Goal: Answer question/provide support: Share knowledge or assist other users

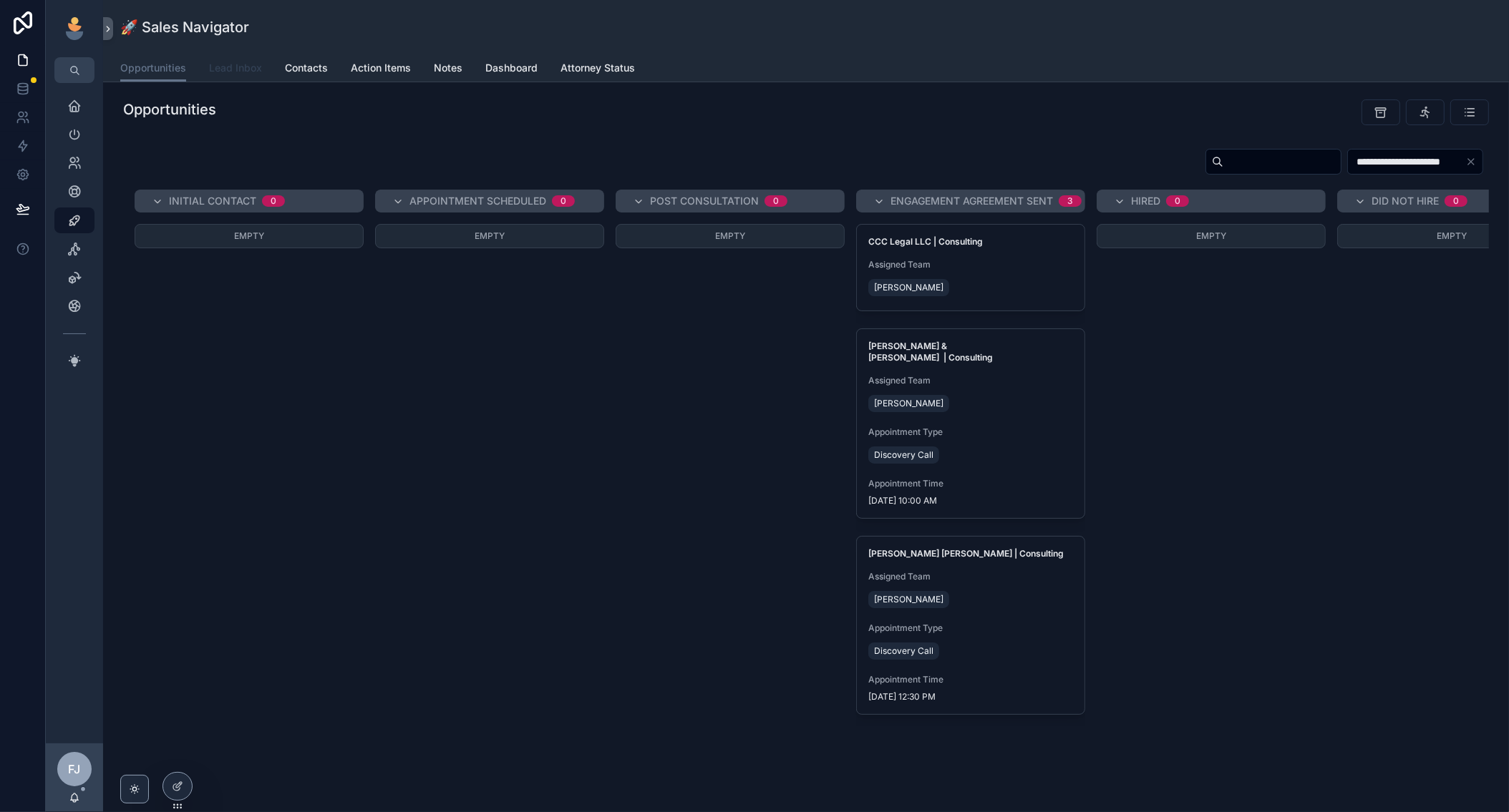
click at [244, 61] on span "Lead Inbox" at bounding box center [235, 68] width 53 height 14
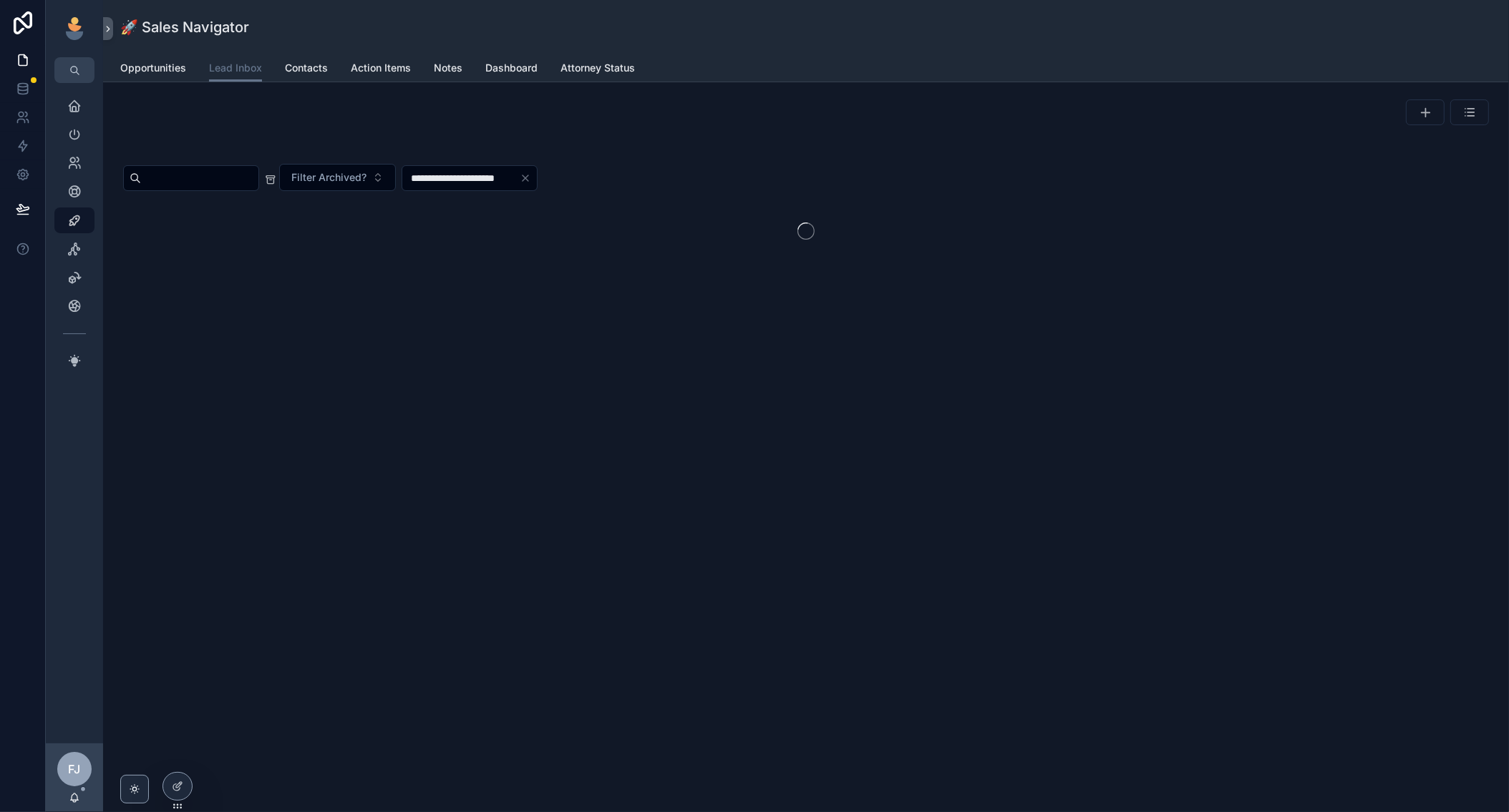
click at [180, 786] on icon at bounding box center [177, 786] width 11 height 11
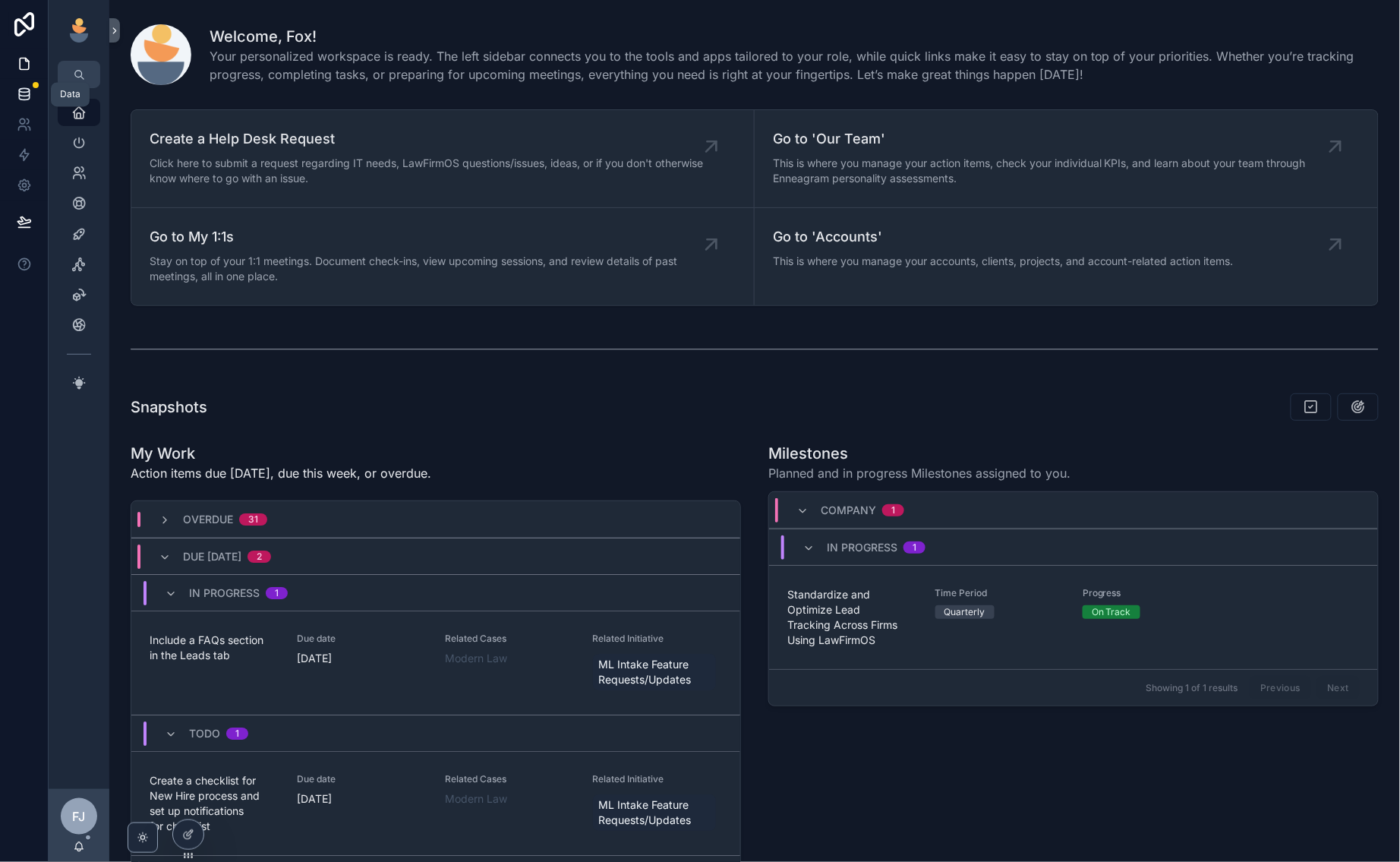
click at [25, 94] on icon at bounding box center [24, 93] width 15 height 15
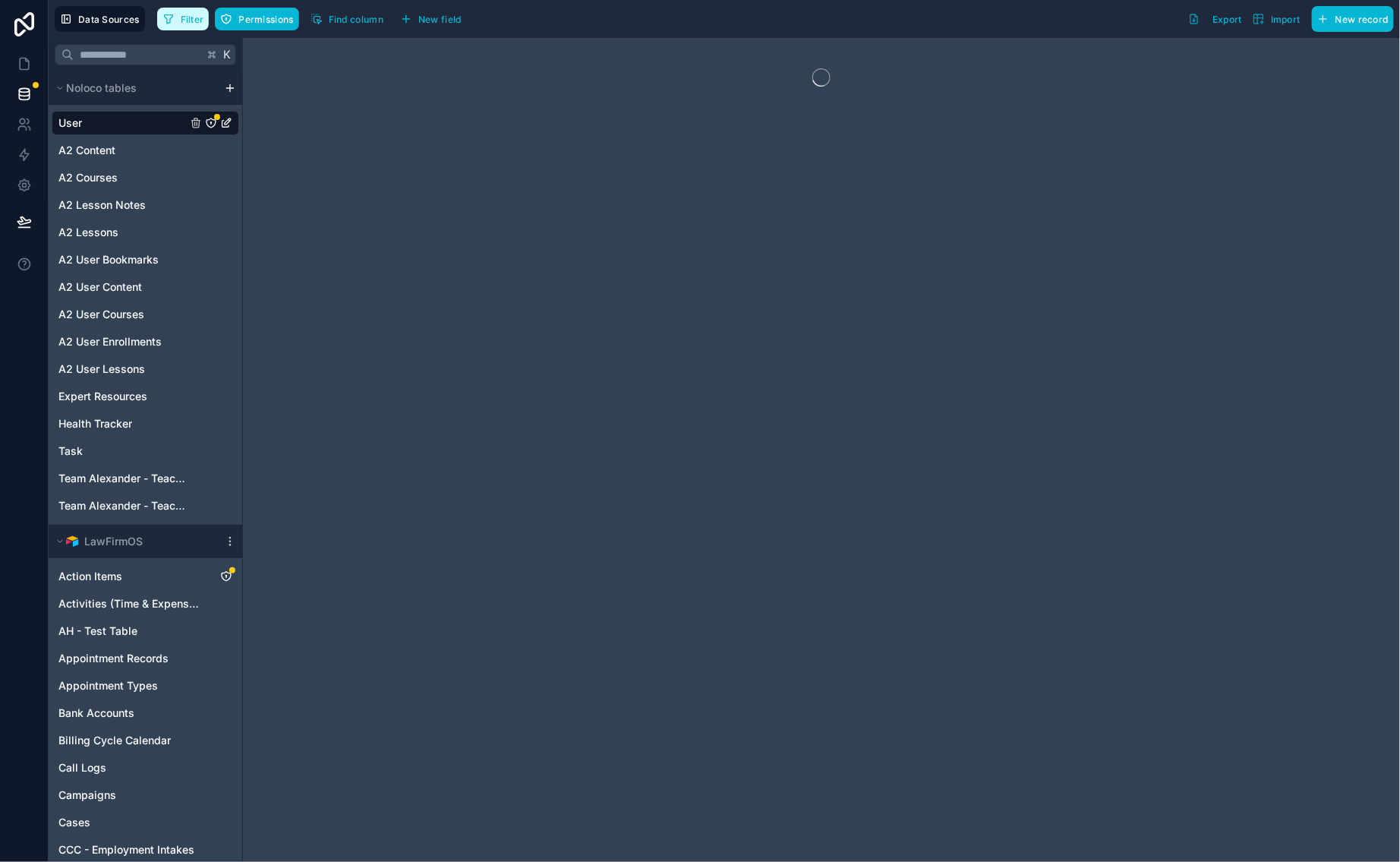
click at [191, 9] on button "Filter" at bounding box center [183, 19] width 52 height 23
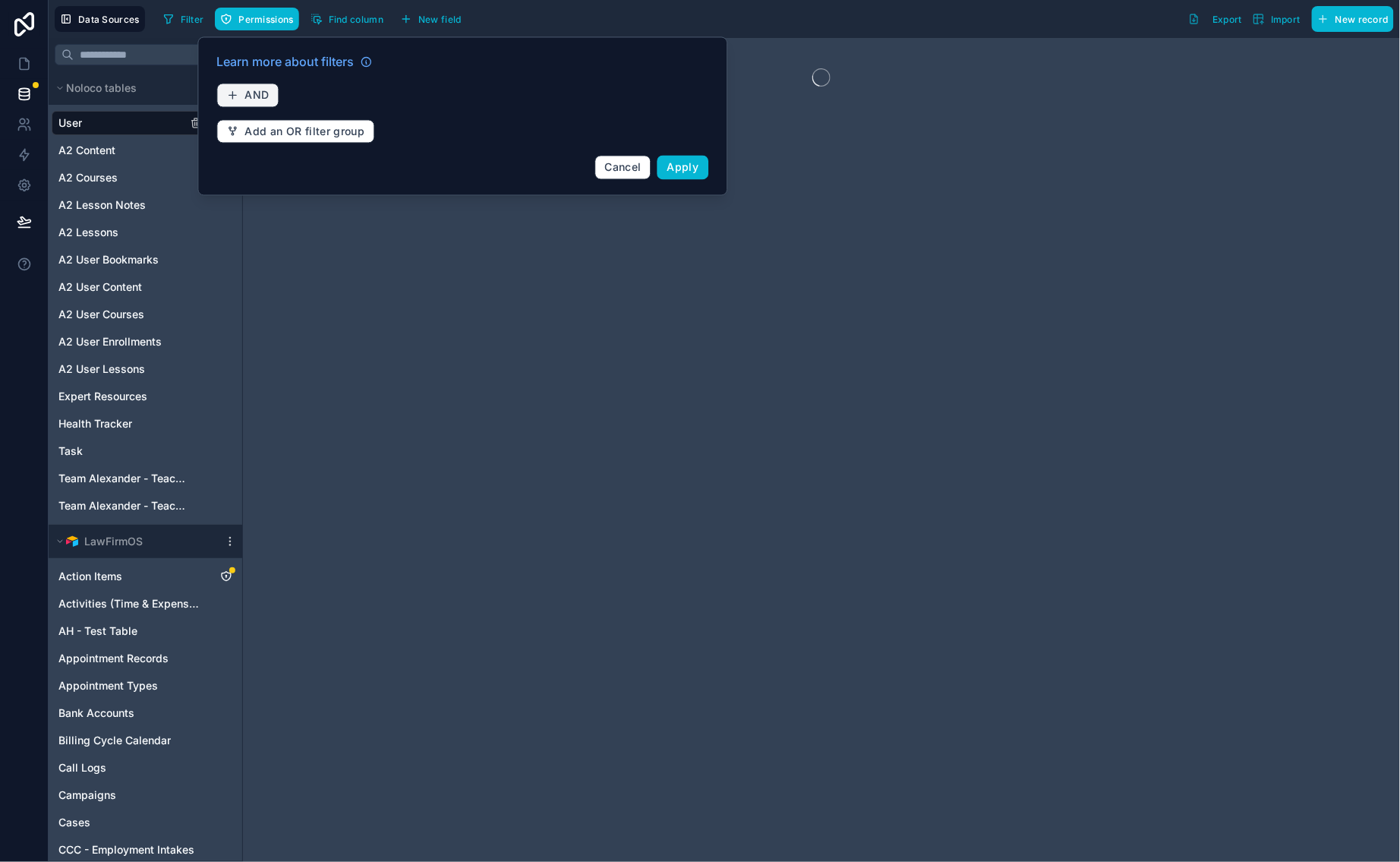
click at [248, 90] on span "AND" at bounding box center [257, 95] width 25 height 13
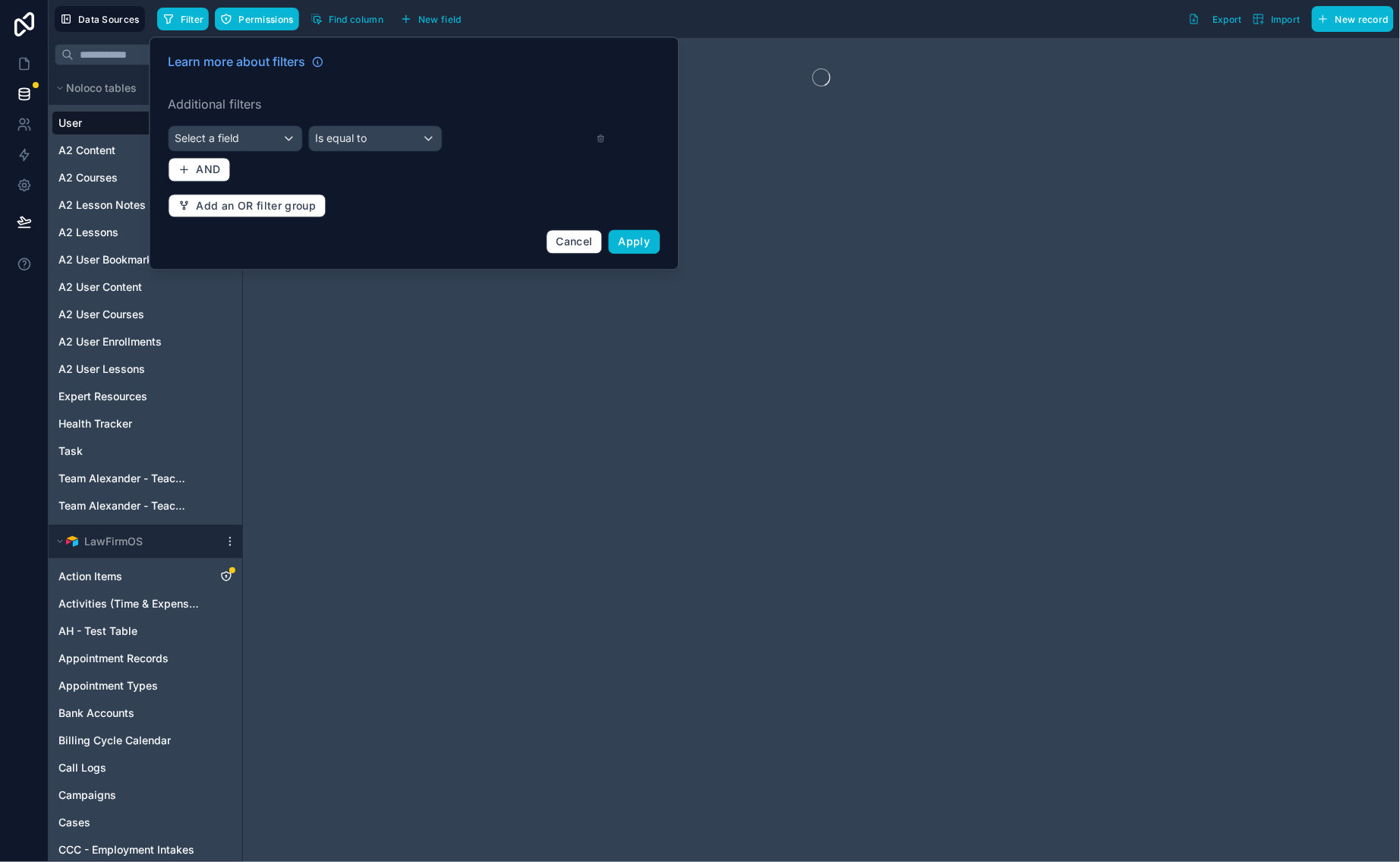
click at [244, 132] on div "Select a field" at bounding box center [236, 138] width 133 height 25
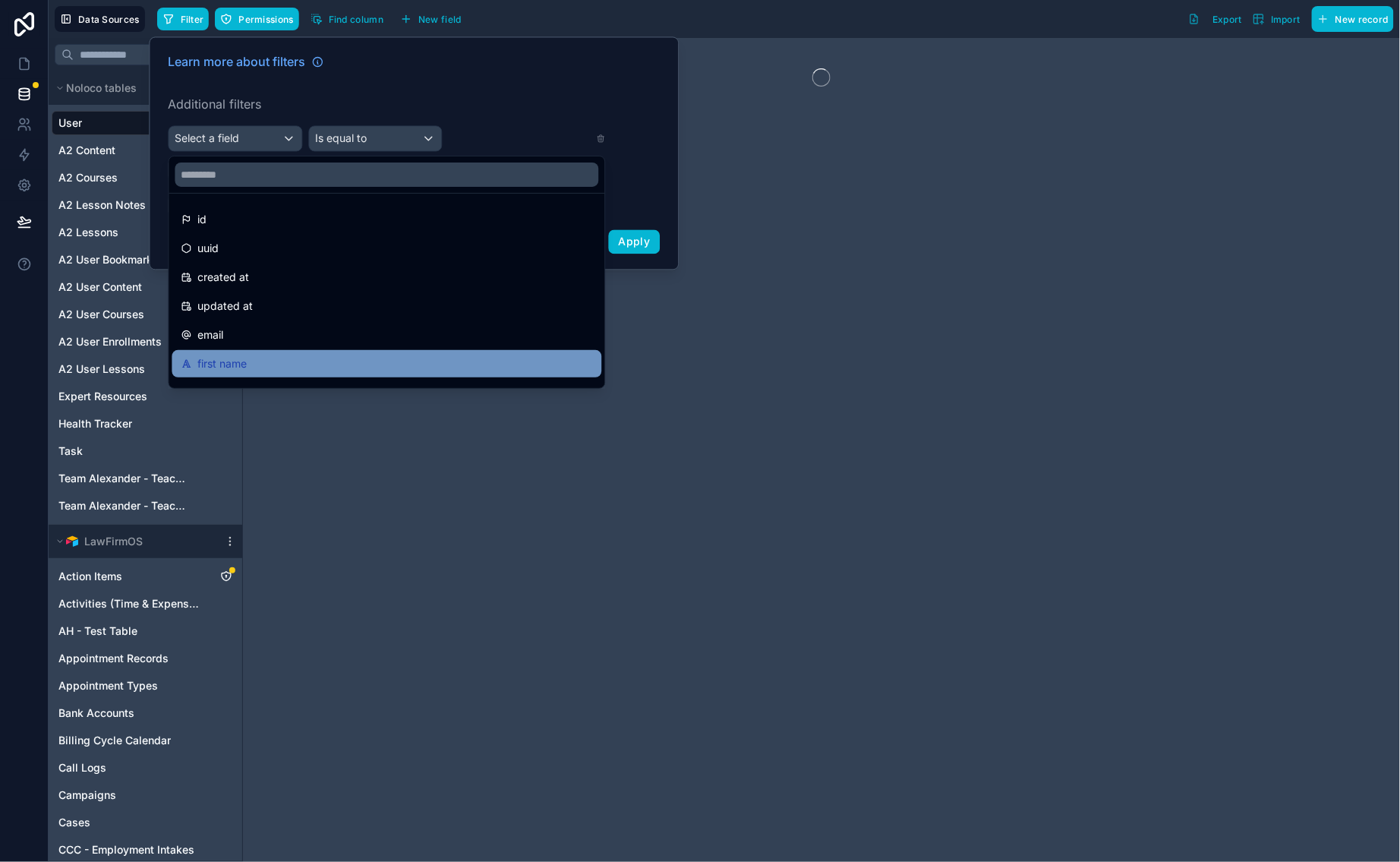
click at [220, 357] on span "first name" at bounding box center [223, 364] width 49 height 18
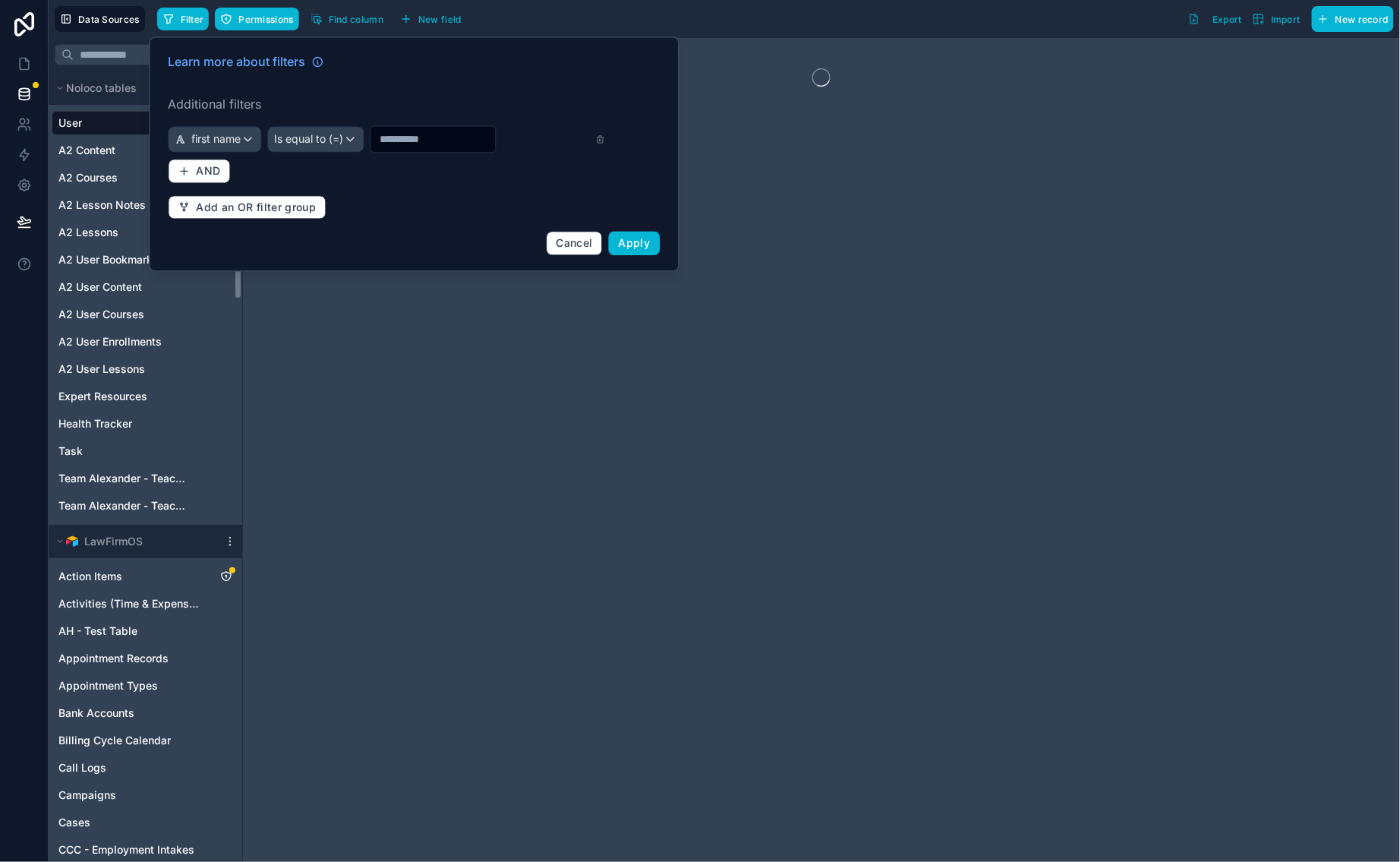
click at [340, 130] on div "Is equal to (=)" at bounding box center [316, 139] width 95 height 25
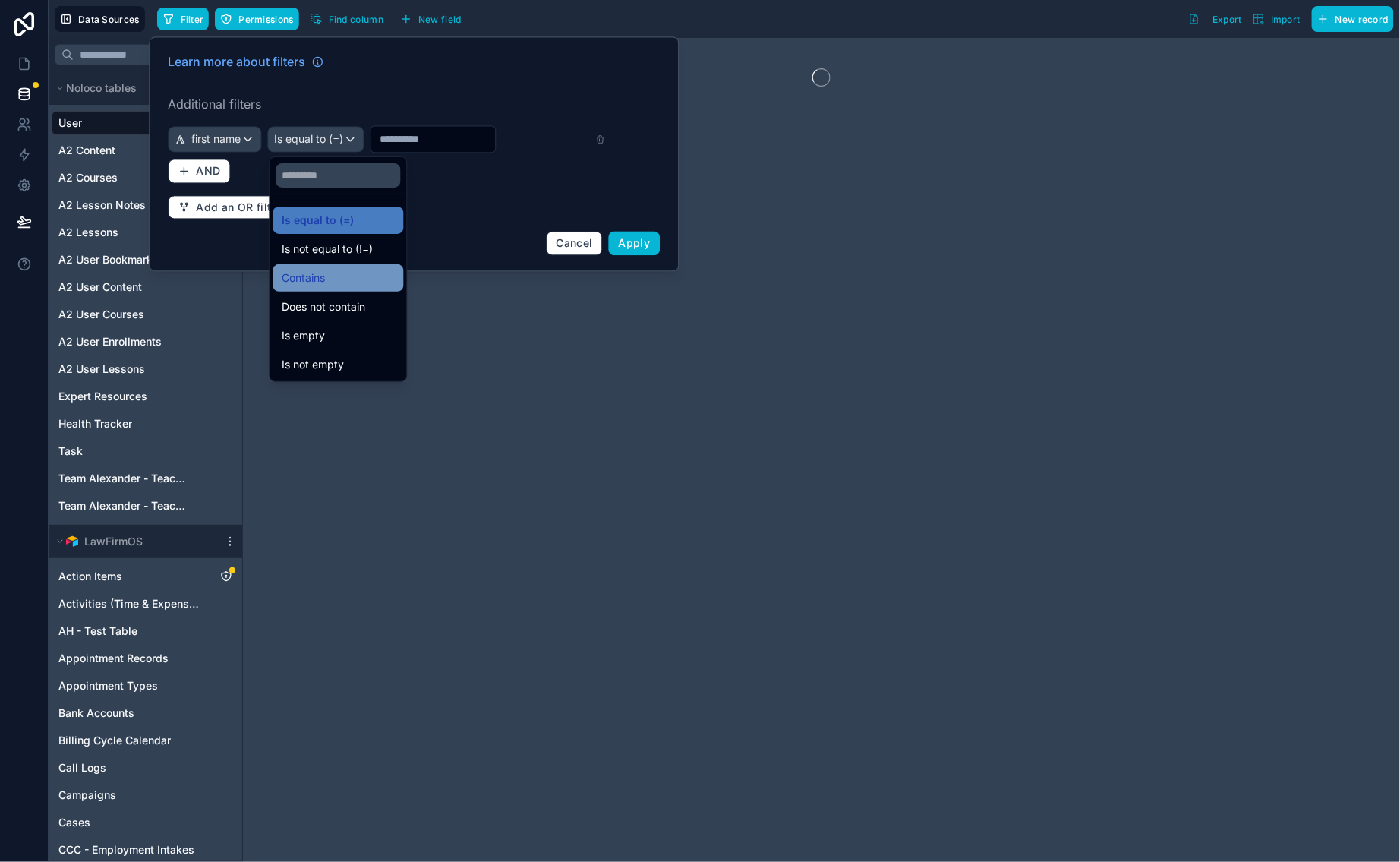
click at [303, 280] on span "Contains" at bounding box center [304, 278] width 43 height 18
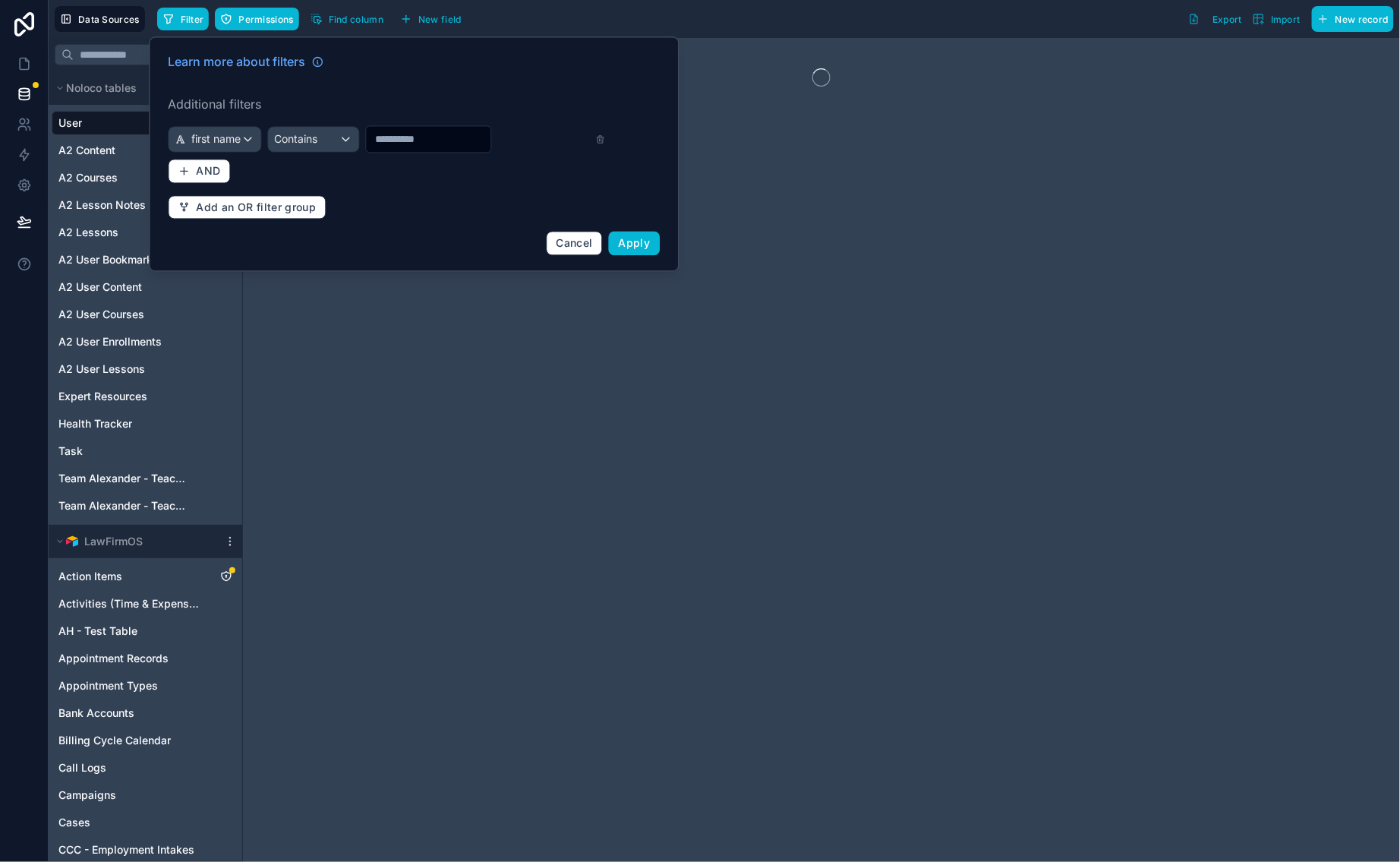
click at [423, 138] on input "text" at bounding box center [428, 139] width 125 height 21
type input "*****"
drag, startPoint x: 423, startPoint y: 138, endPoint x: 630, endPoint y: 240, distance: 230.8
click at [630, 240] on span "Apply" at bounding box center [635, 244] width 32 height 13
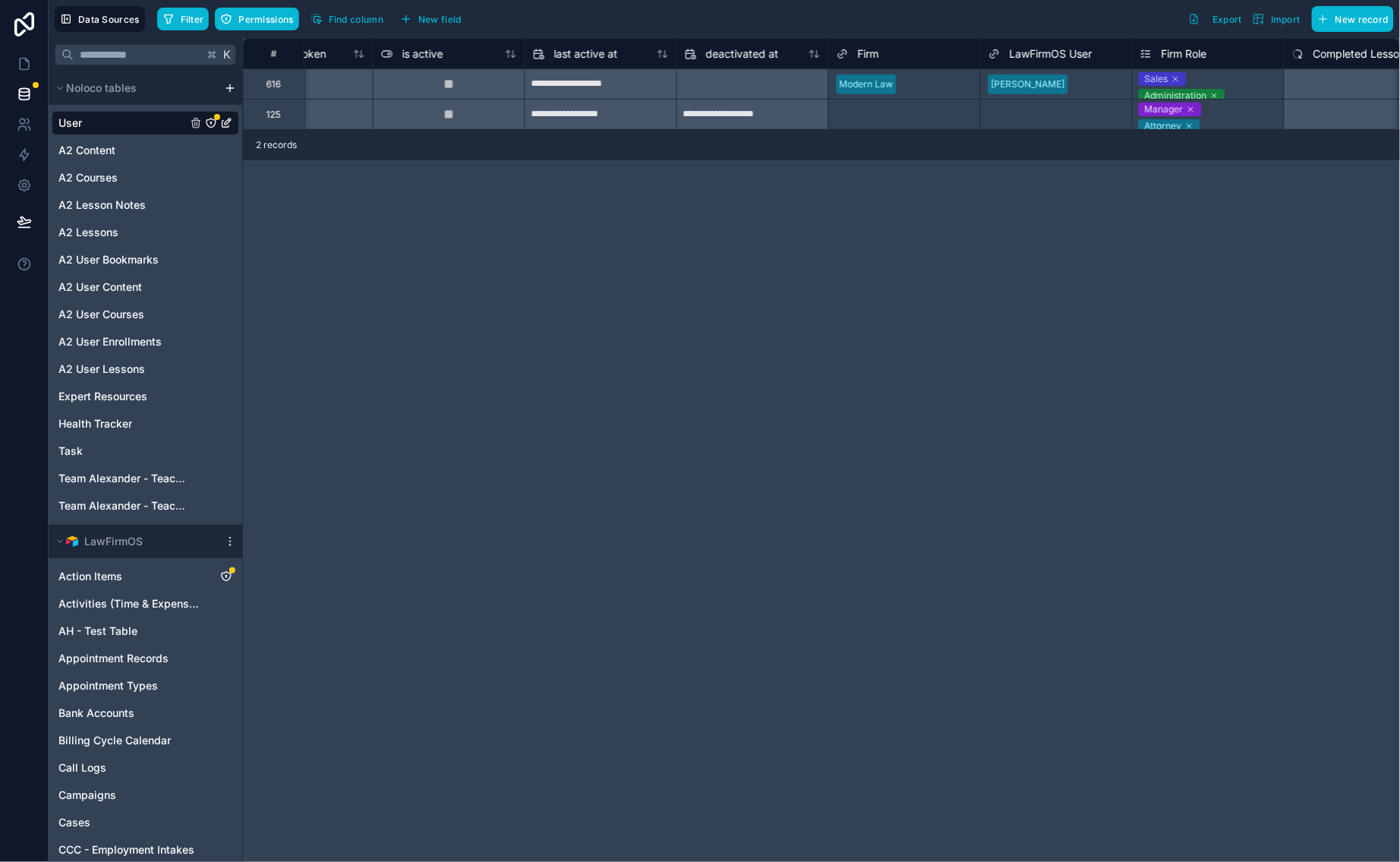
scroll to position [0, 1157]
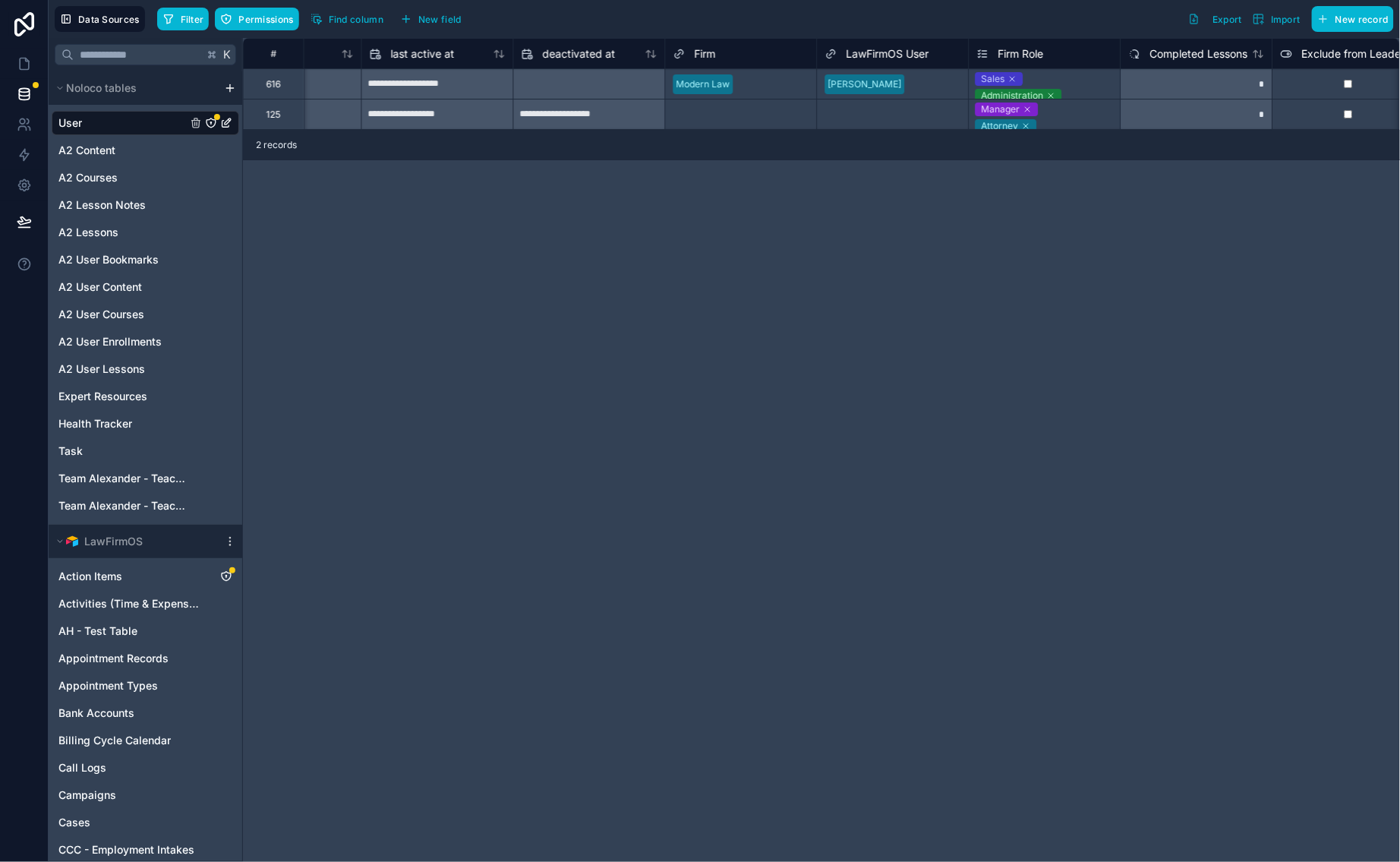
click at [1089, 80] on div "Sales Administration" at bounding box center [1044, 83] width 151 height 29
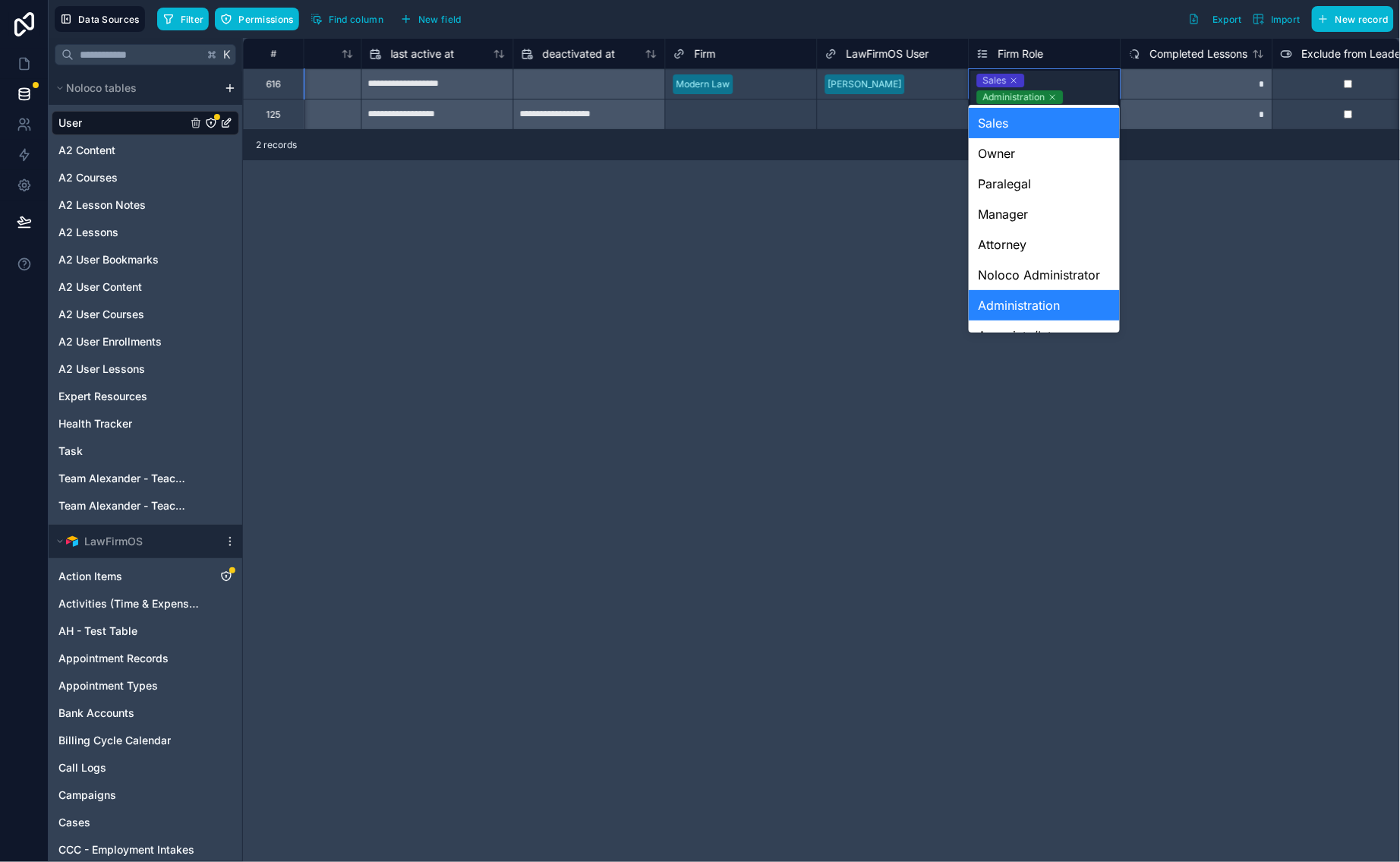
click at [1089, 80] on div "Sales Administration" at bounding box center [1044, 88] width 151 height 38
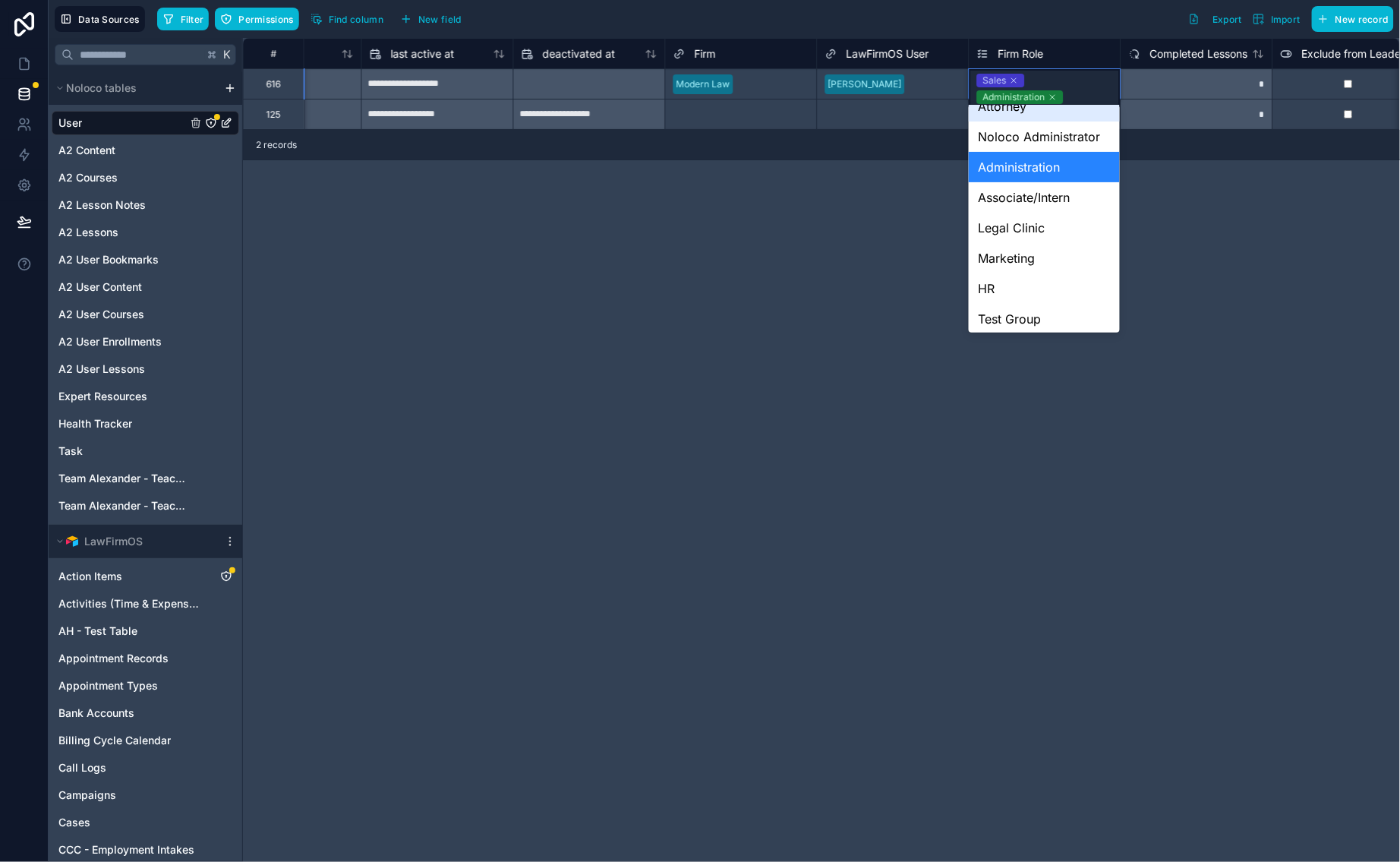
scroll to position [138, 0]
click at [1042, 225] on div "Legal Clinic" at bounding box center [1043, 228] width 151 height 30
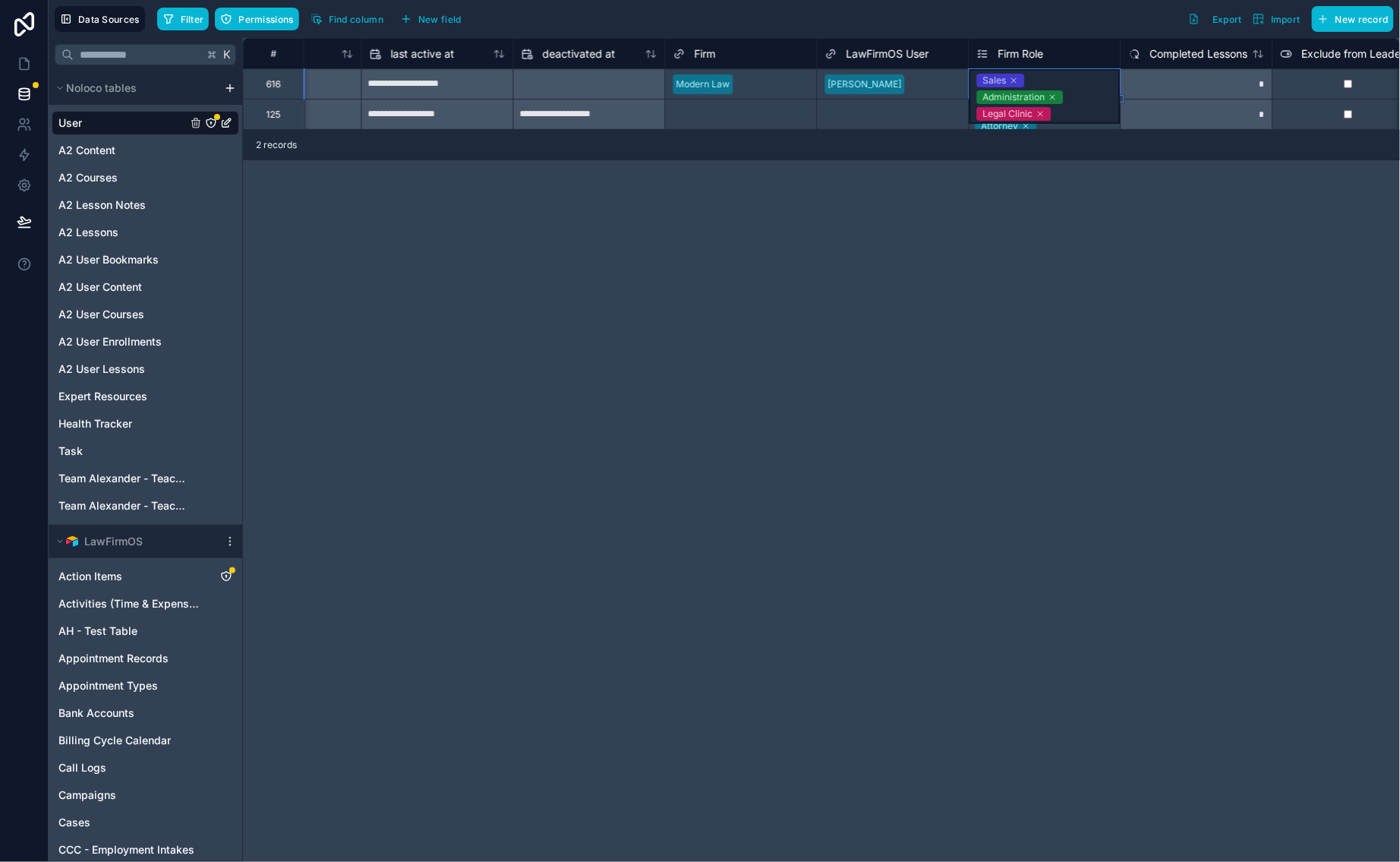
click at [975, 422] on div "**********" at bounding box center [821, 450] width 1157 height 824
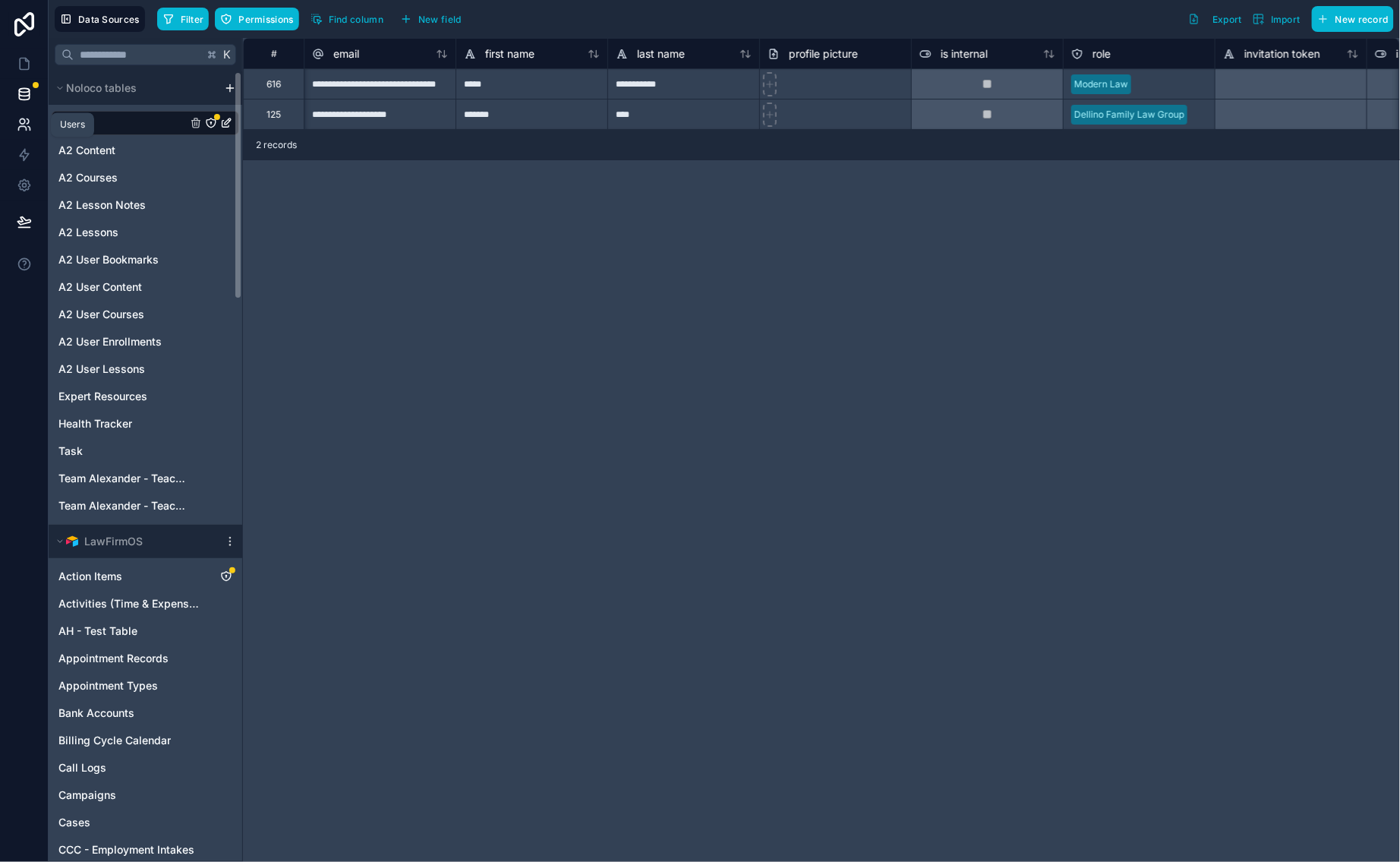
scroll to position [0, 0]
click at [20, 66] on icon at bounding box center [25, 64] width 9 height 11
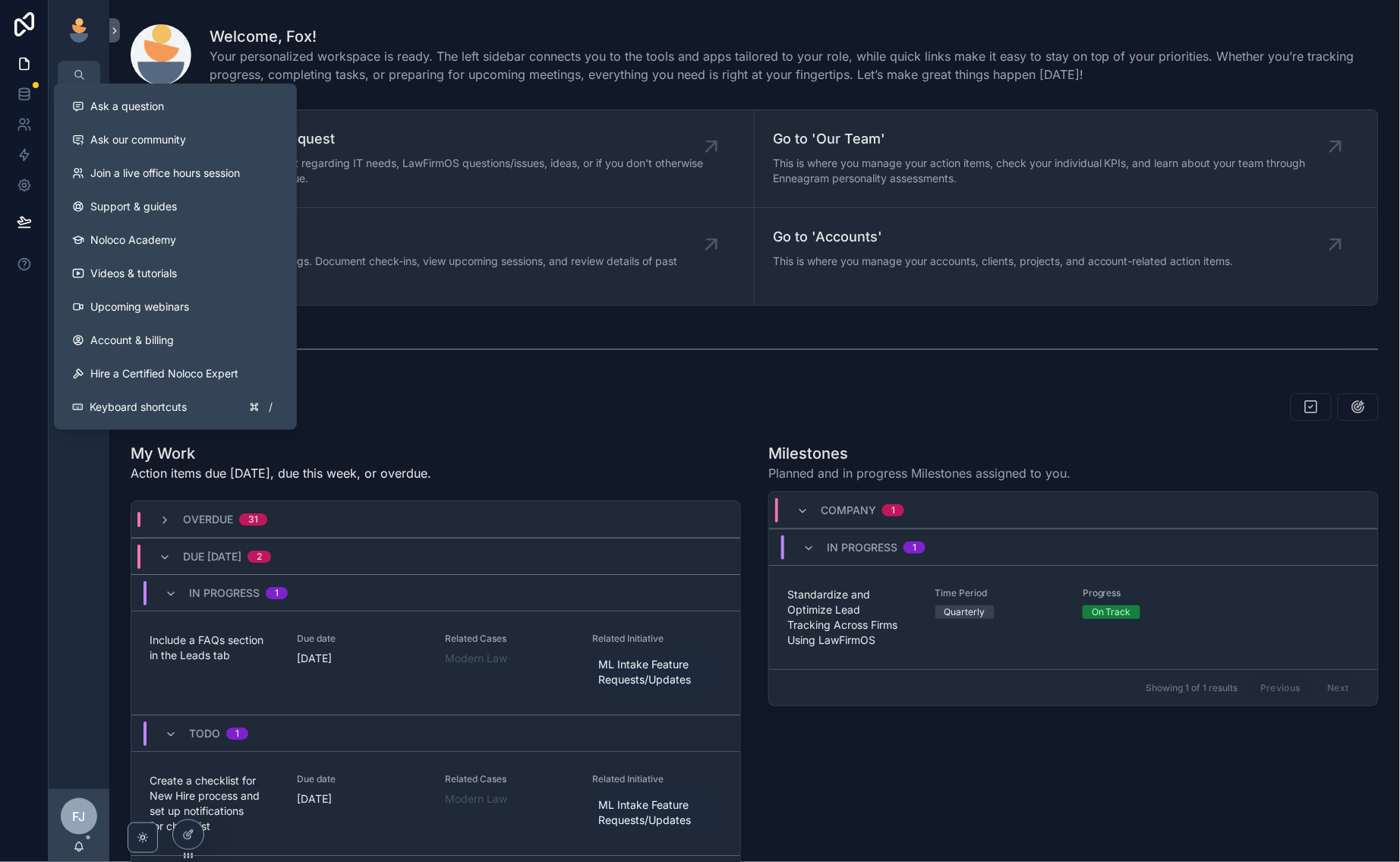
click at [426, 372] on div "scrollable content" at bounding box center [755, 349] width 1266 height 50
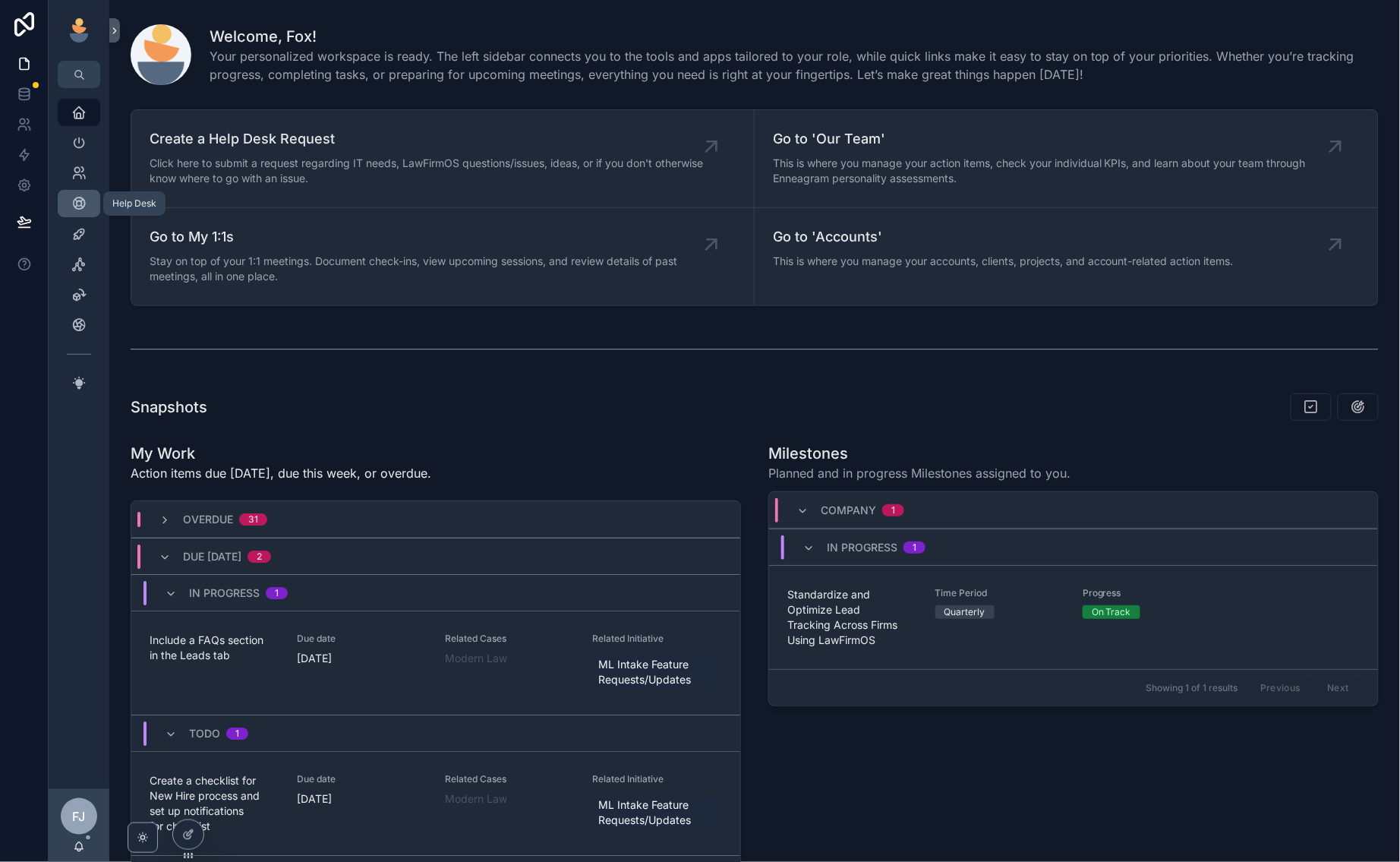
click at [88, 190] on link "Help Desk" at bounding box center [79, 203] width 43 height 28
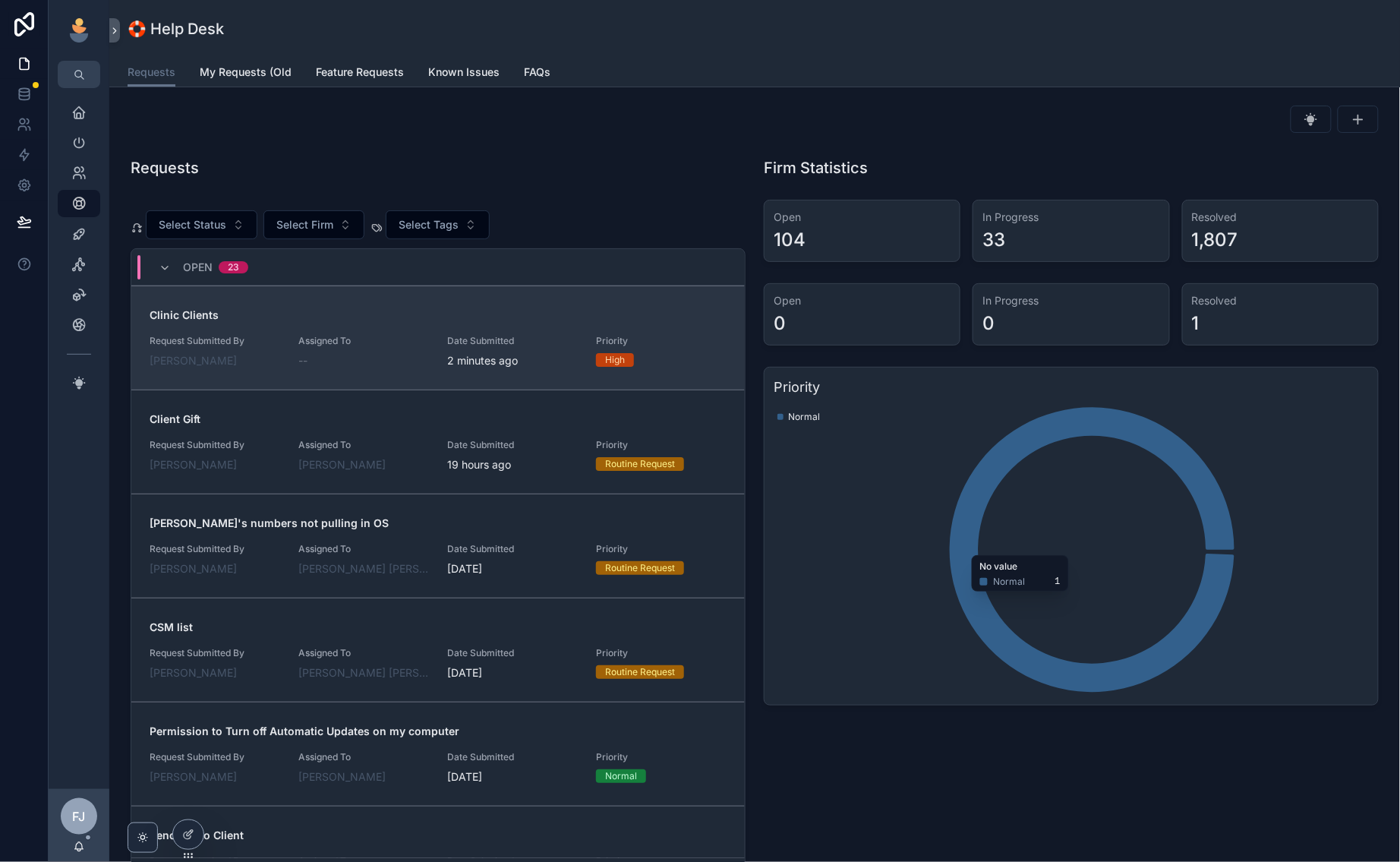
click at [385, 331] on div "Clinic Clients Request Submitted By [PERSON_NAME] Assigned To -- Date Submitted…" at bounding box center [438, 338] width 577 height 61
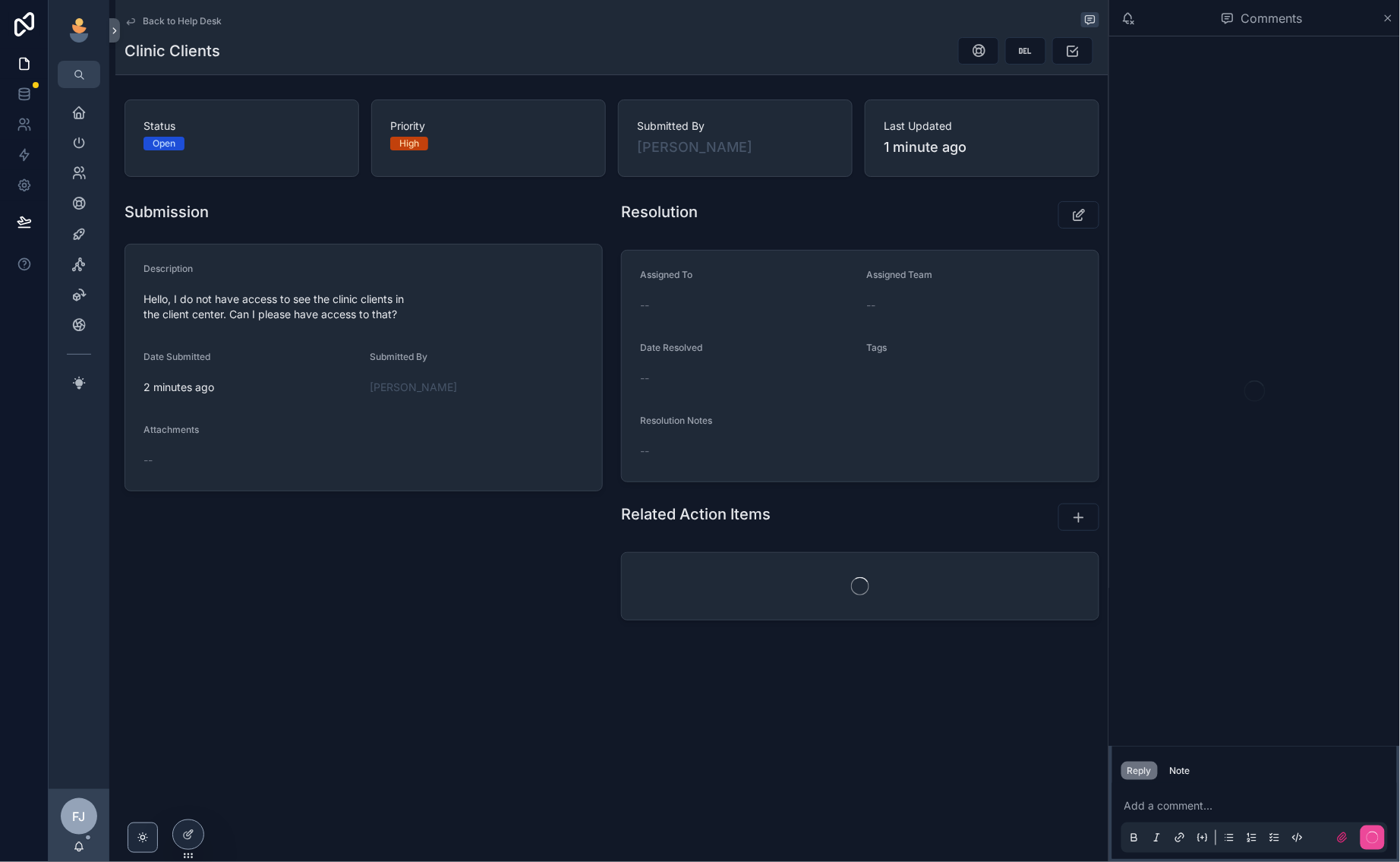
click at [1158, 803] on p "scrollable content" at bounding box center [1257, 805] width 266 height 15
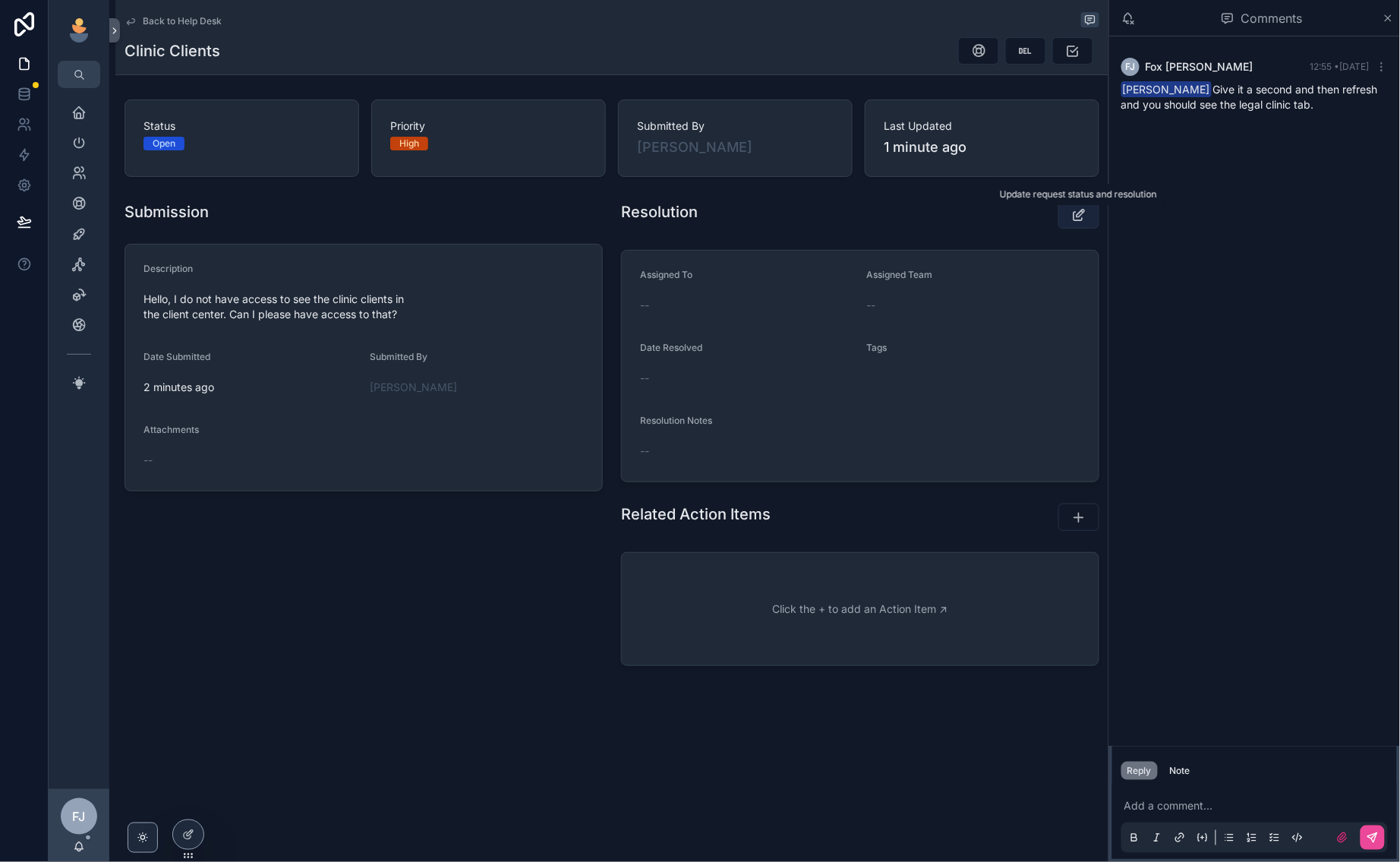
click at [1068, 219] on button "scrollable content" at bounding box center [1079, 215] width 41 height 28
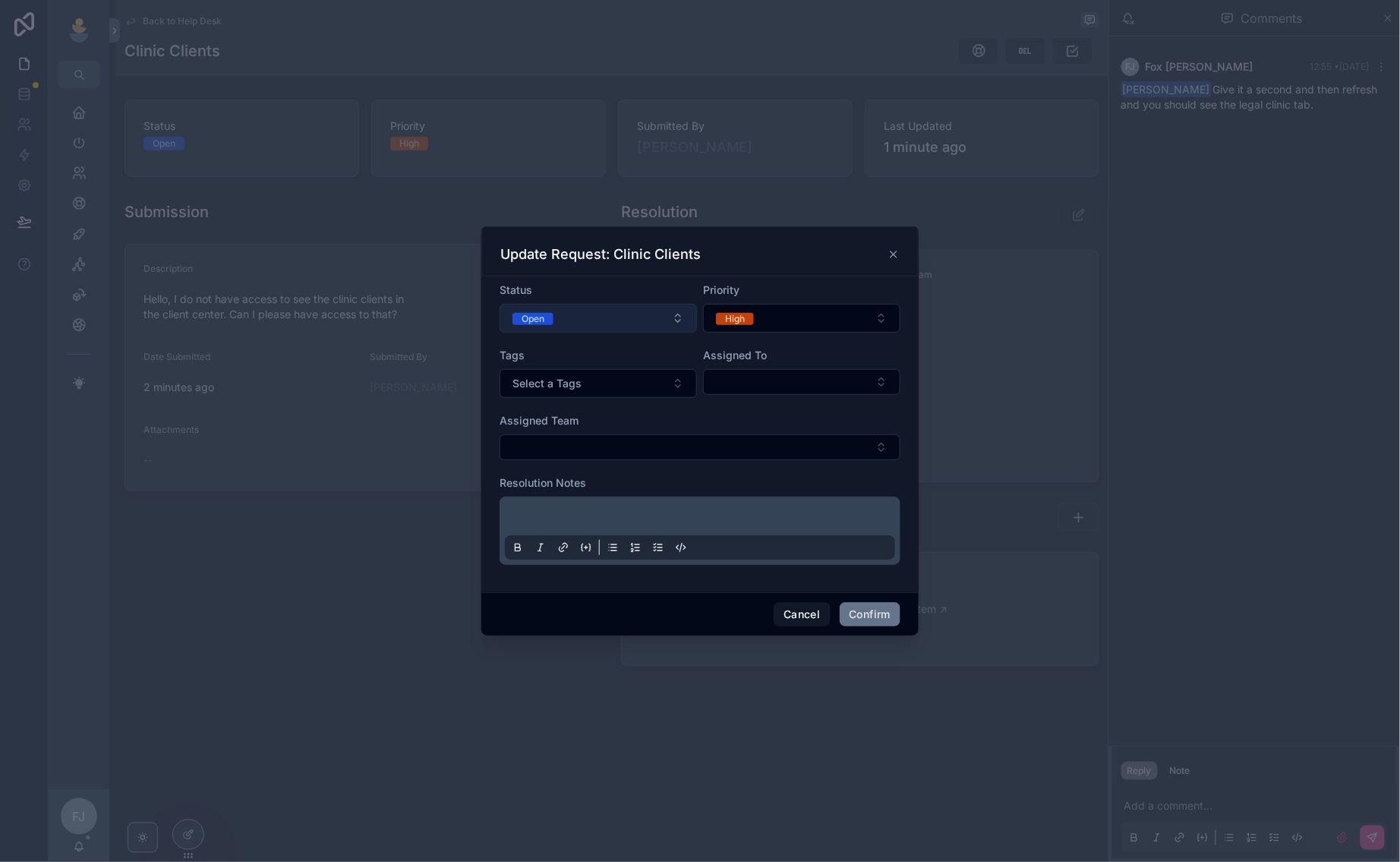
click at [578, 328] on button "Open" at bounding box center [598, 318] width 198 height 28
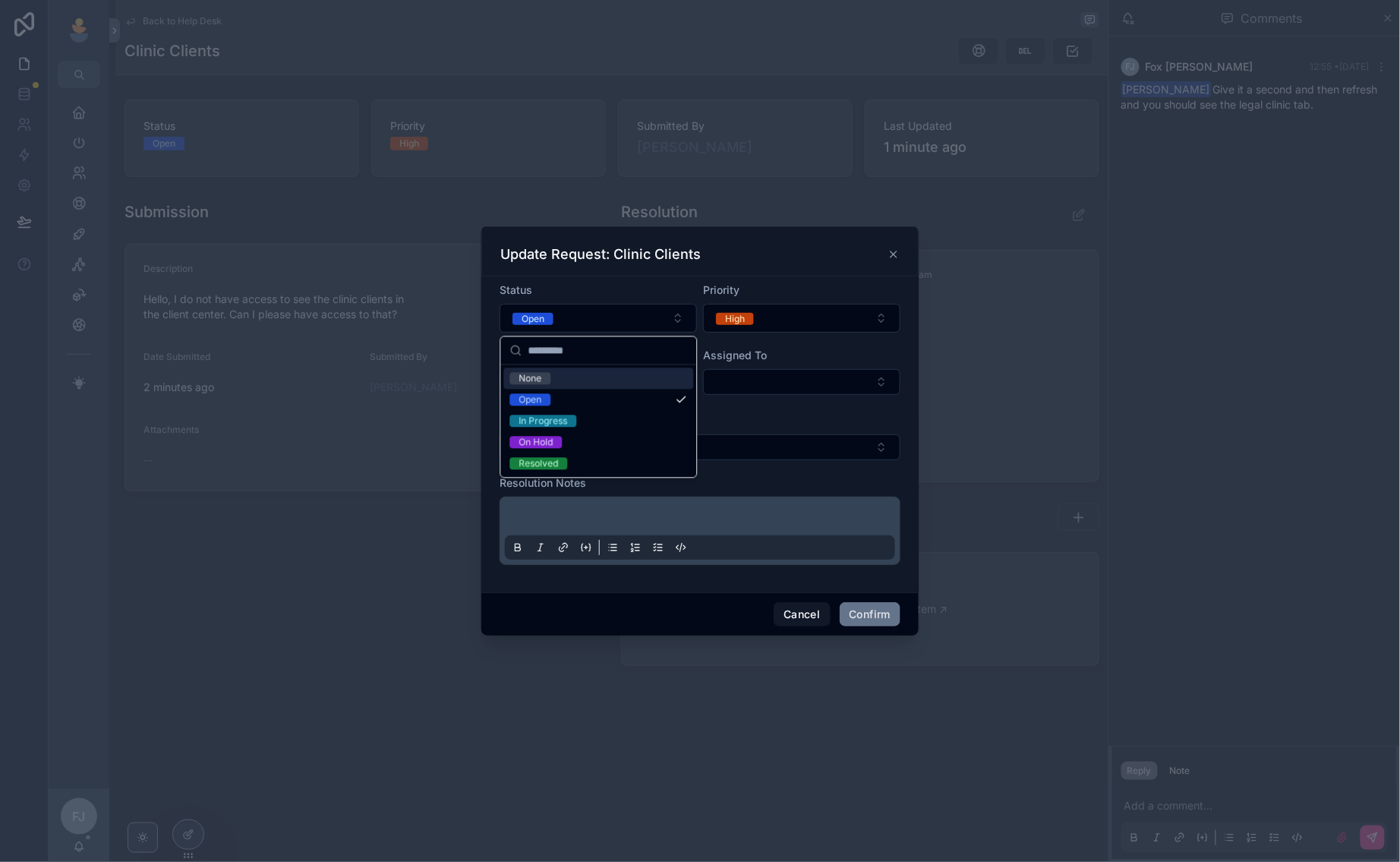
click at [836, 362] on div "Assigned To" at bounding box center [802, 355] width 198 height 15
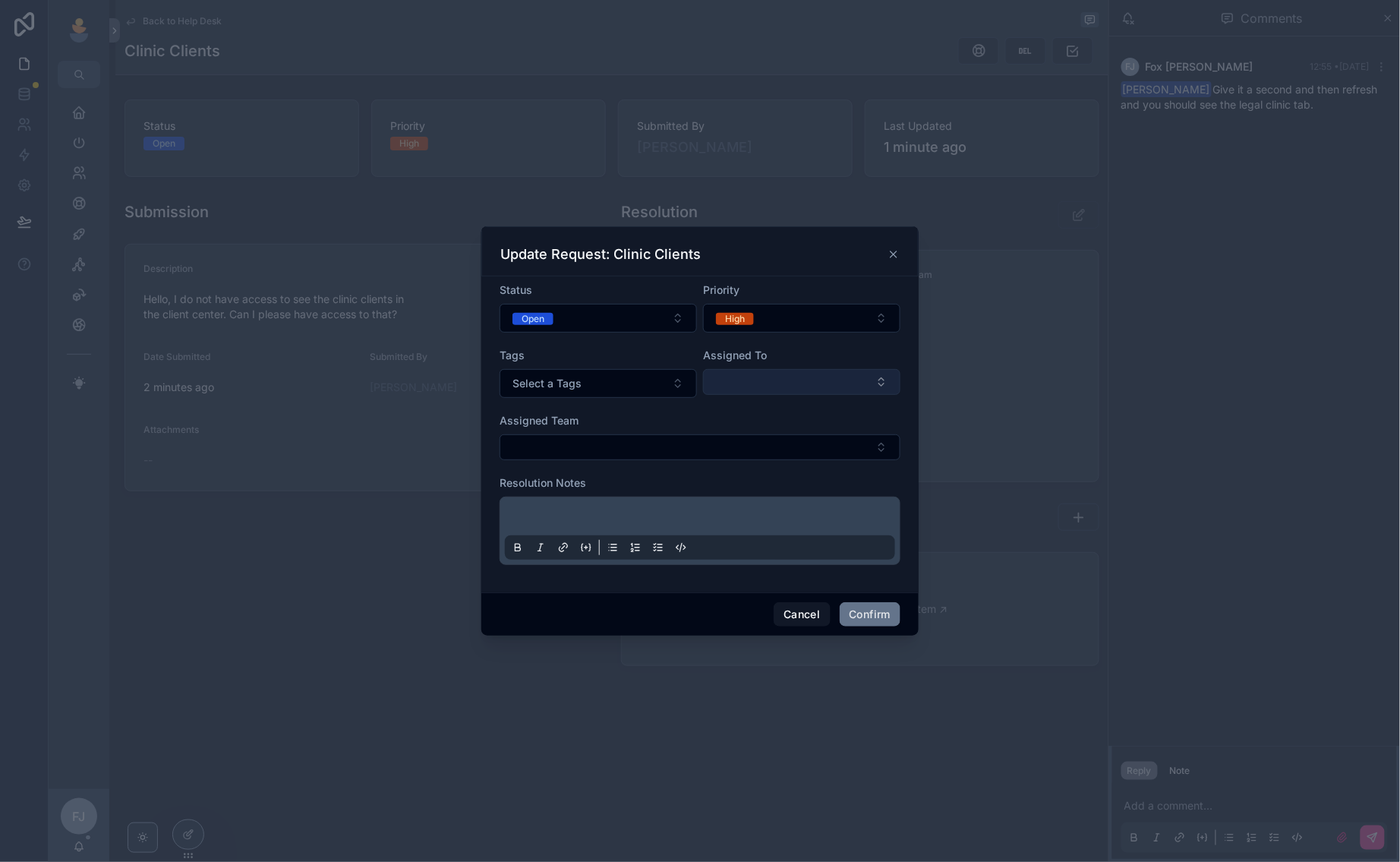
click at [811, 383] on button "Select Button" at bounding box center [802, 382] width 198 height 26
type input "***"
click at [772, 473] on form "Status Open Priority High Tags Select a Tags Assigned To Assigned Team Resoluti…" at bounding box center [700, 431] width 401 height 297
click at [791, 386] on button "Select Button" at bounding box center [802, 382] width 198 height 26
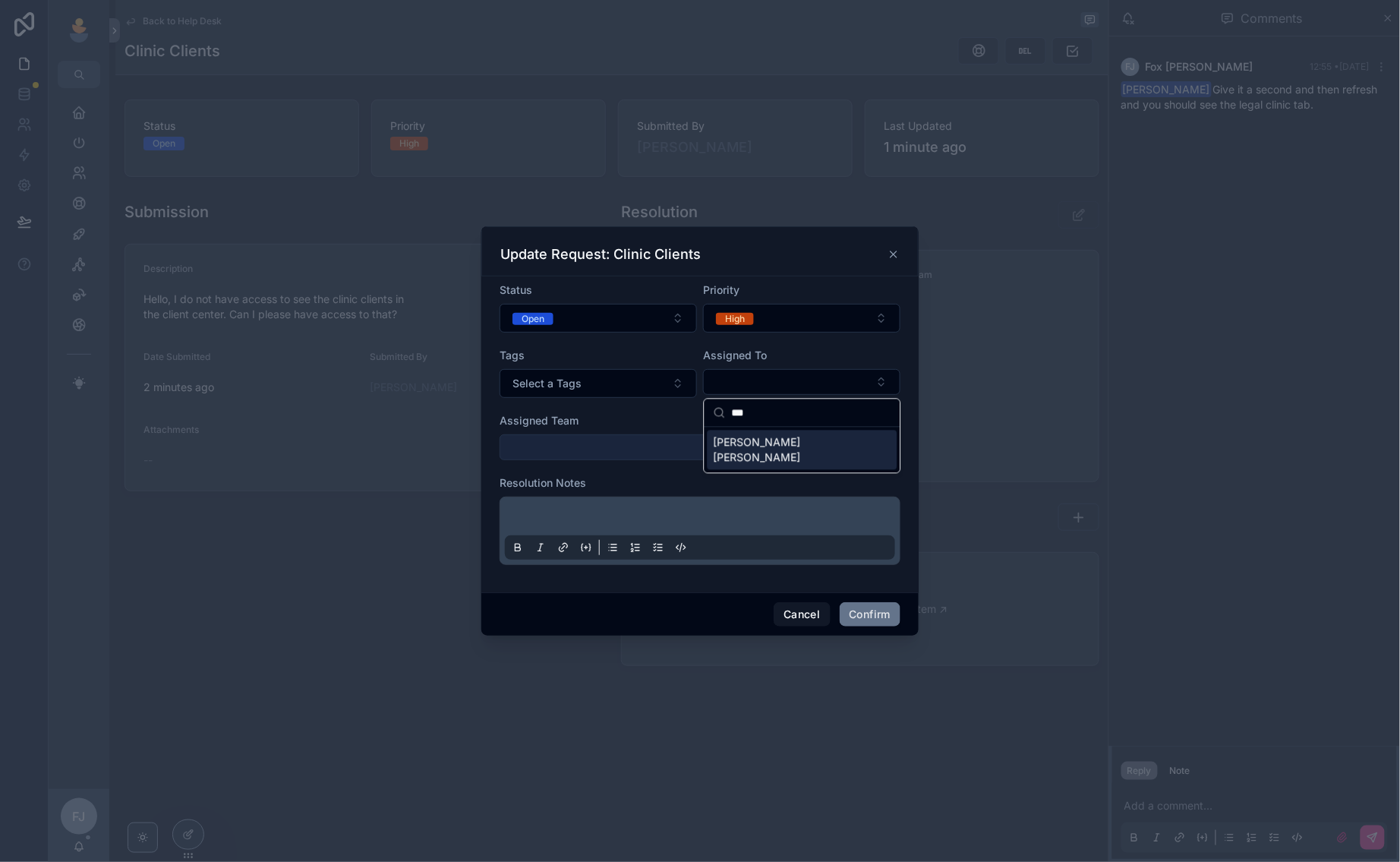
type input "***"
click at [763, 443] on span "[PERSON_NAME] [PERSON_NAME]" at bounding box center [794, 450] width 160 height 30
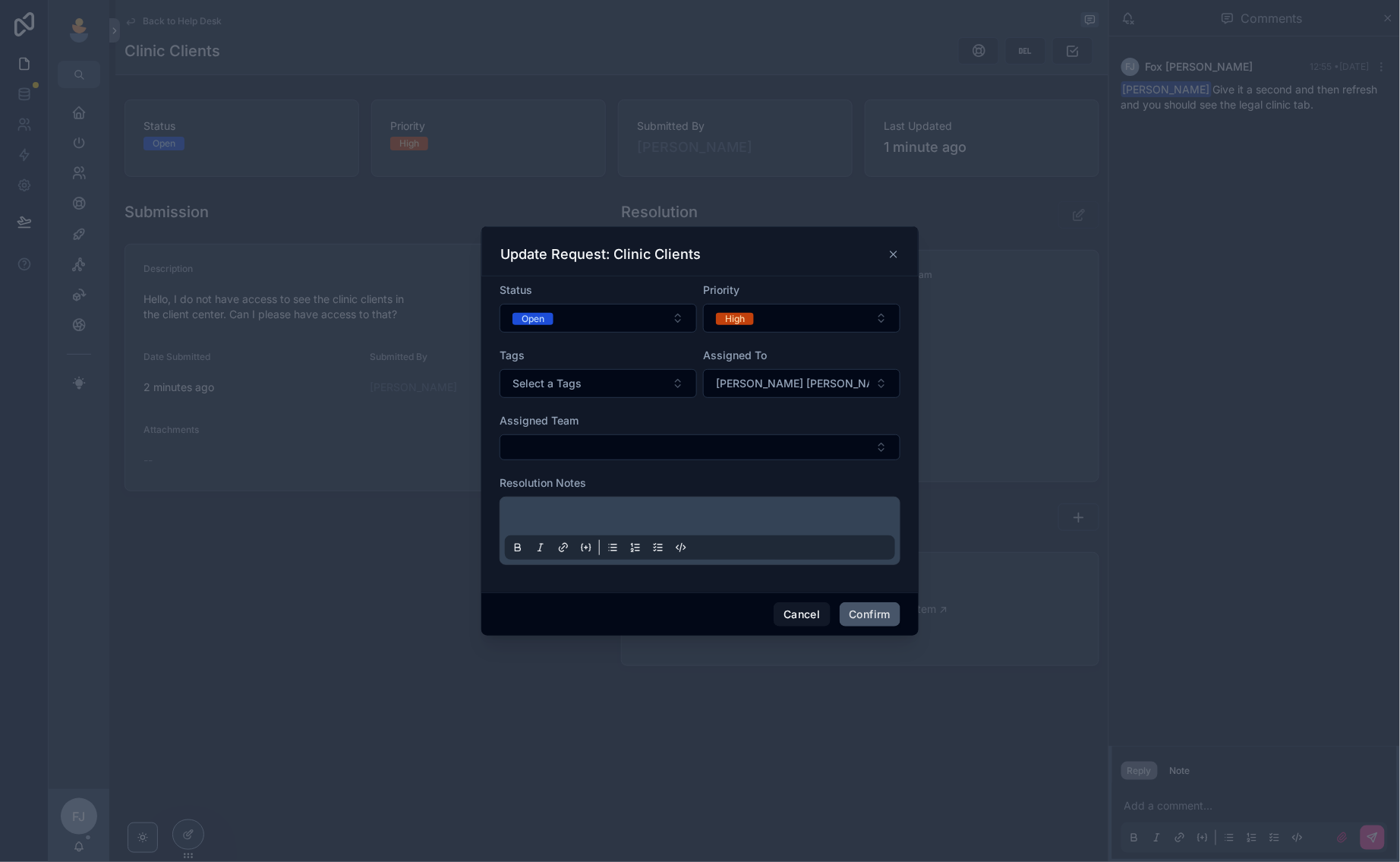
click at [863, 613] on button "Confirm" at bounding box center [870, 614] width 61 height 25
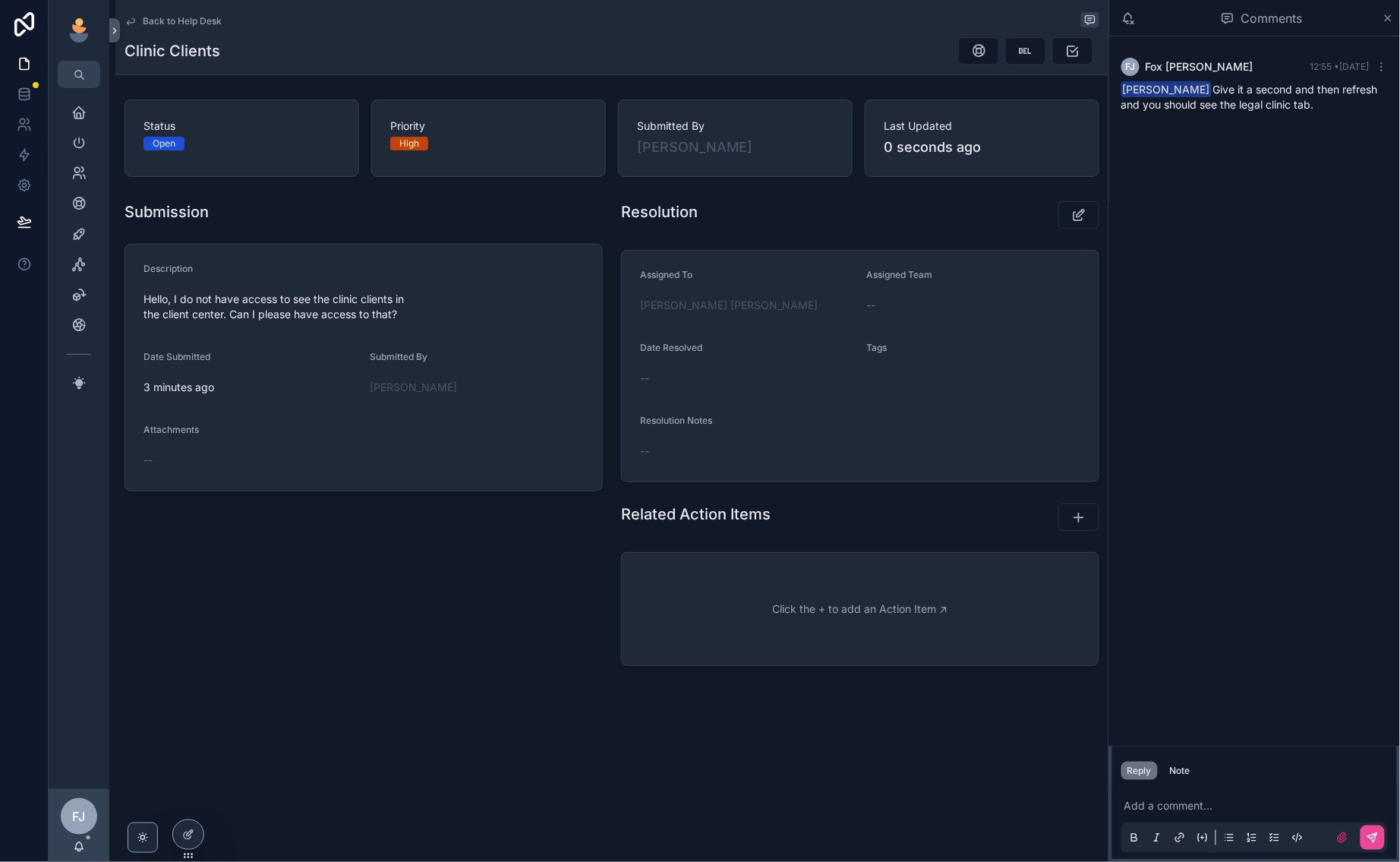
click at [164, 17] on span "Back to Help Desk" at bounding box center [183, 21] width 79 height 12
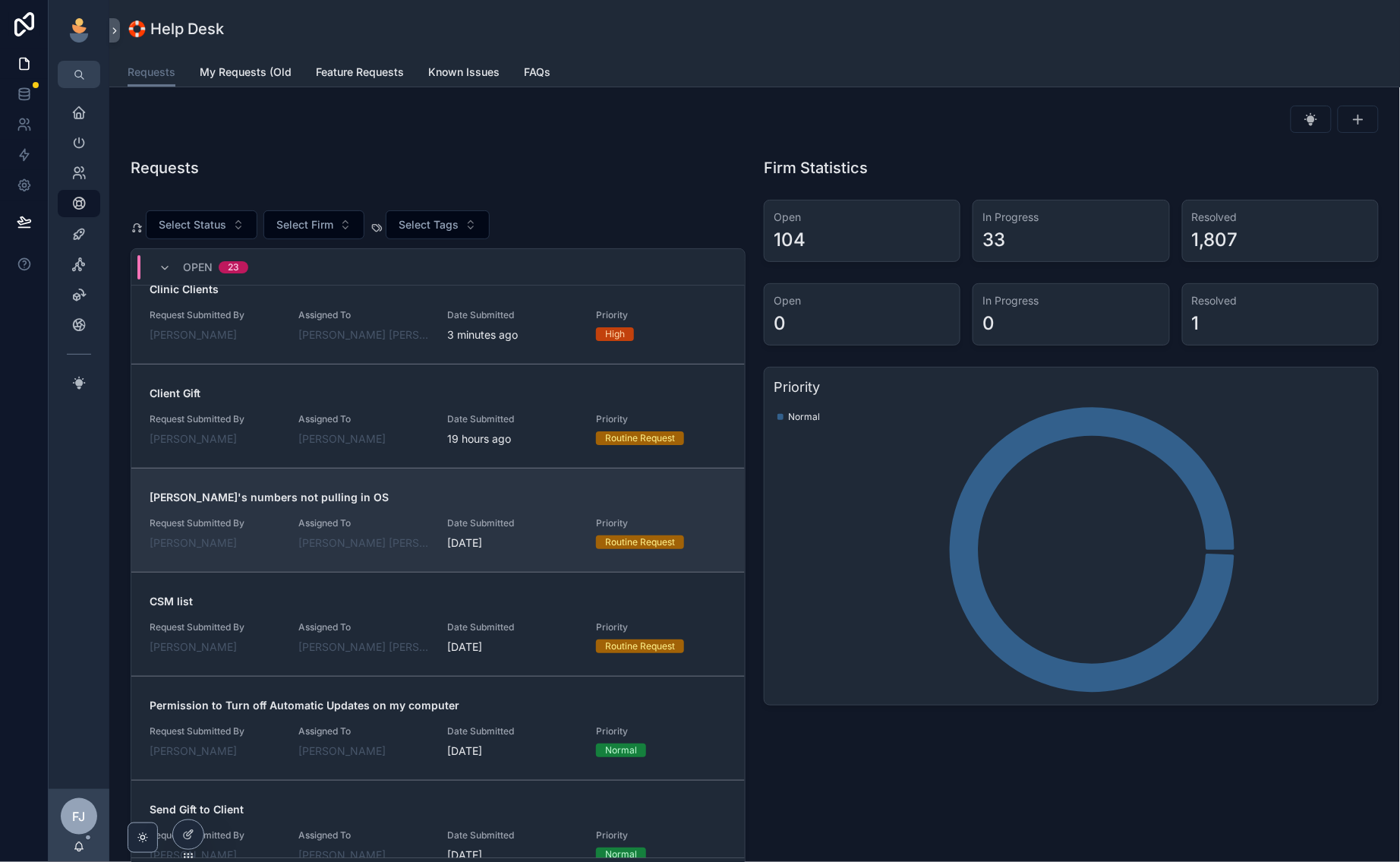
scroll to position [85, 0]
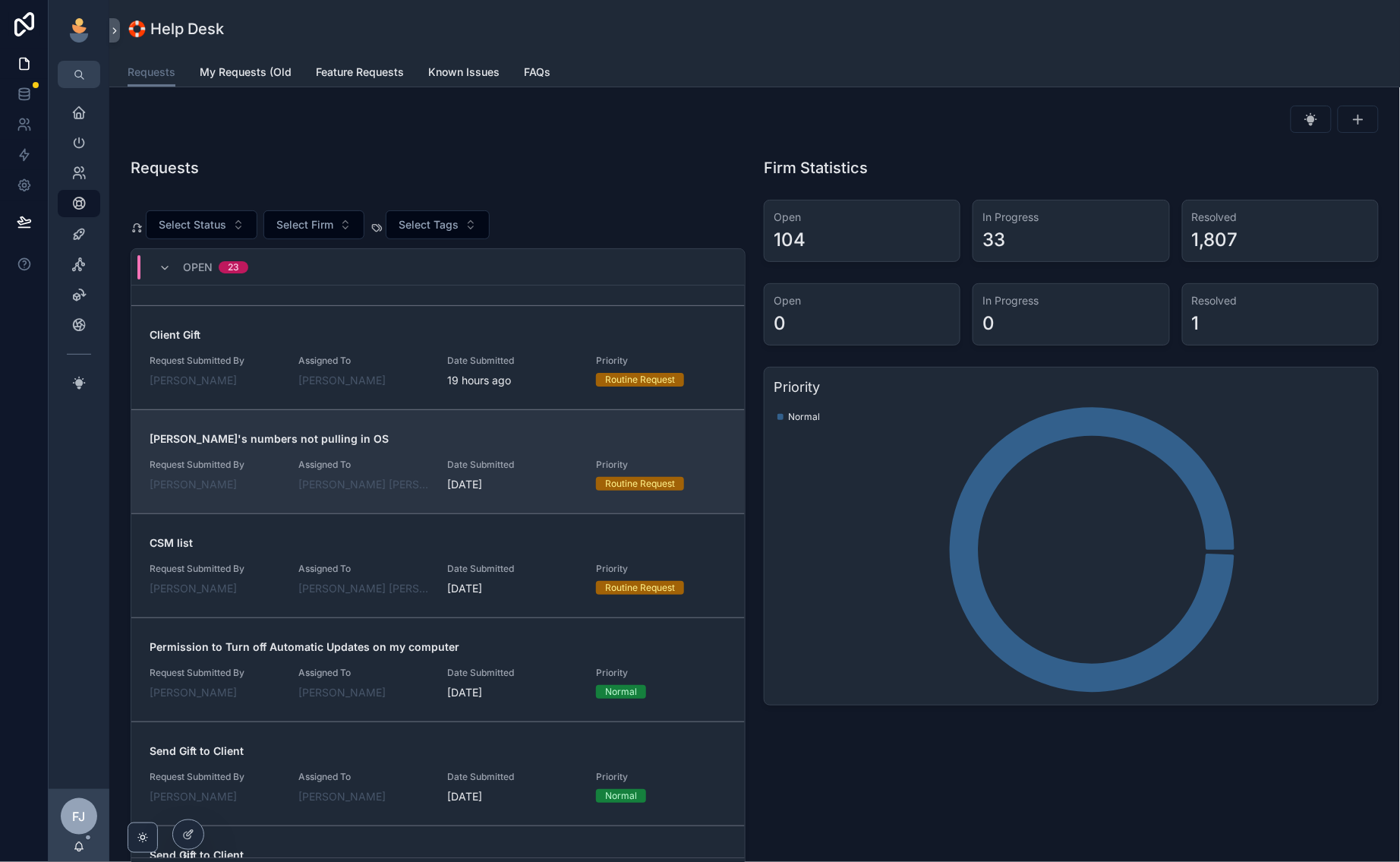
click at [387, 425] on link "[PERSON_NAME]'s numbers not pulling in OS Request Submitted By [PERSON_NAME] As…" at bounding box center [438, 462] width 613 height 104
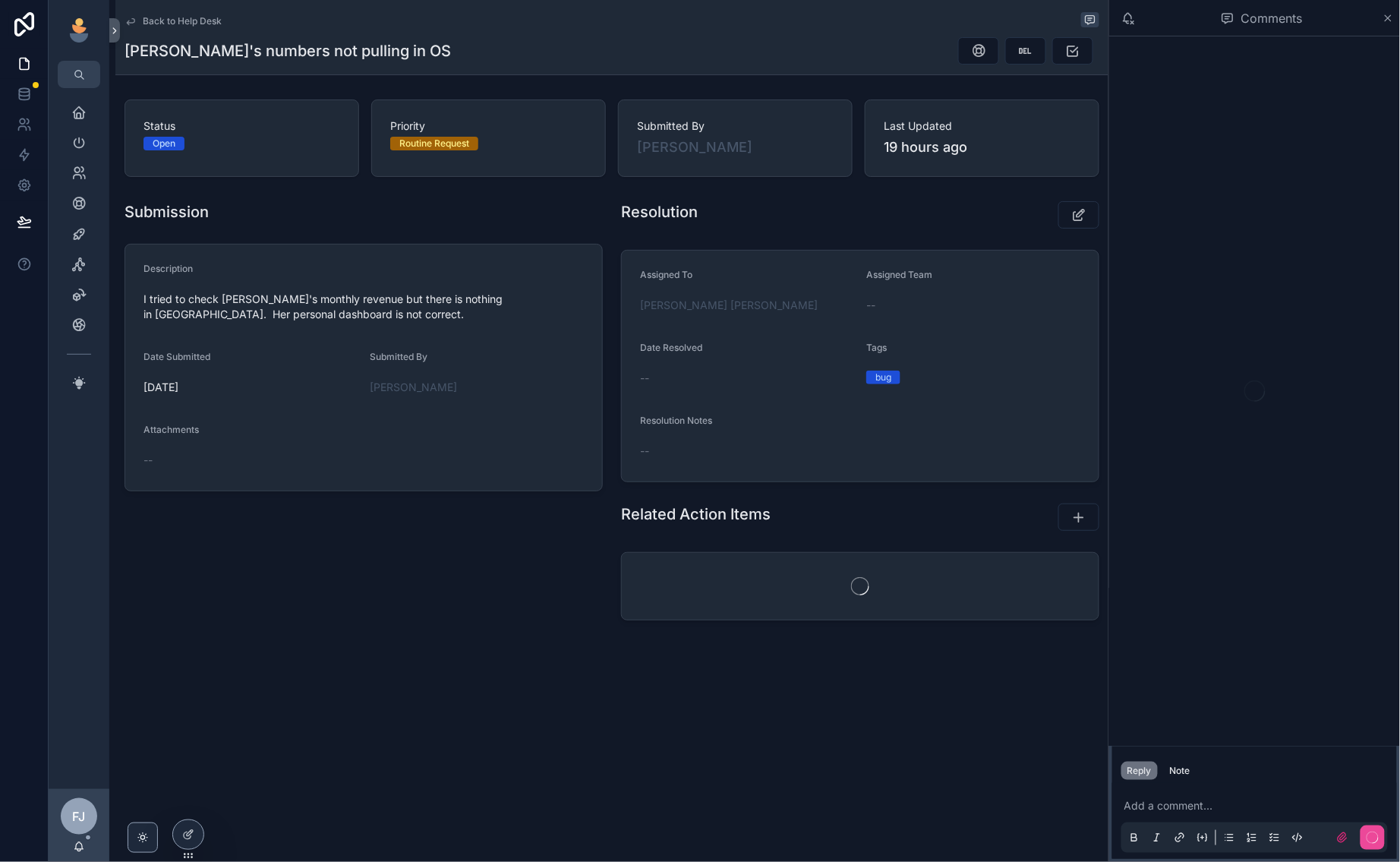
click at [1202, 806] on p "scrollable content" at bounding box center [1257, 805] width 266 height 15
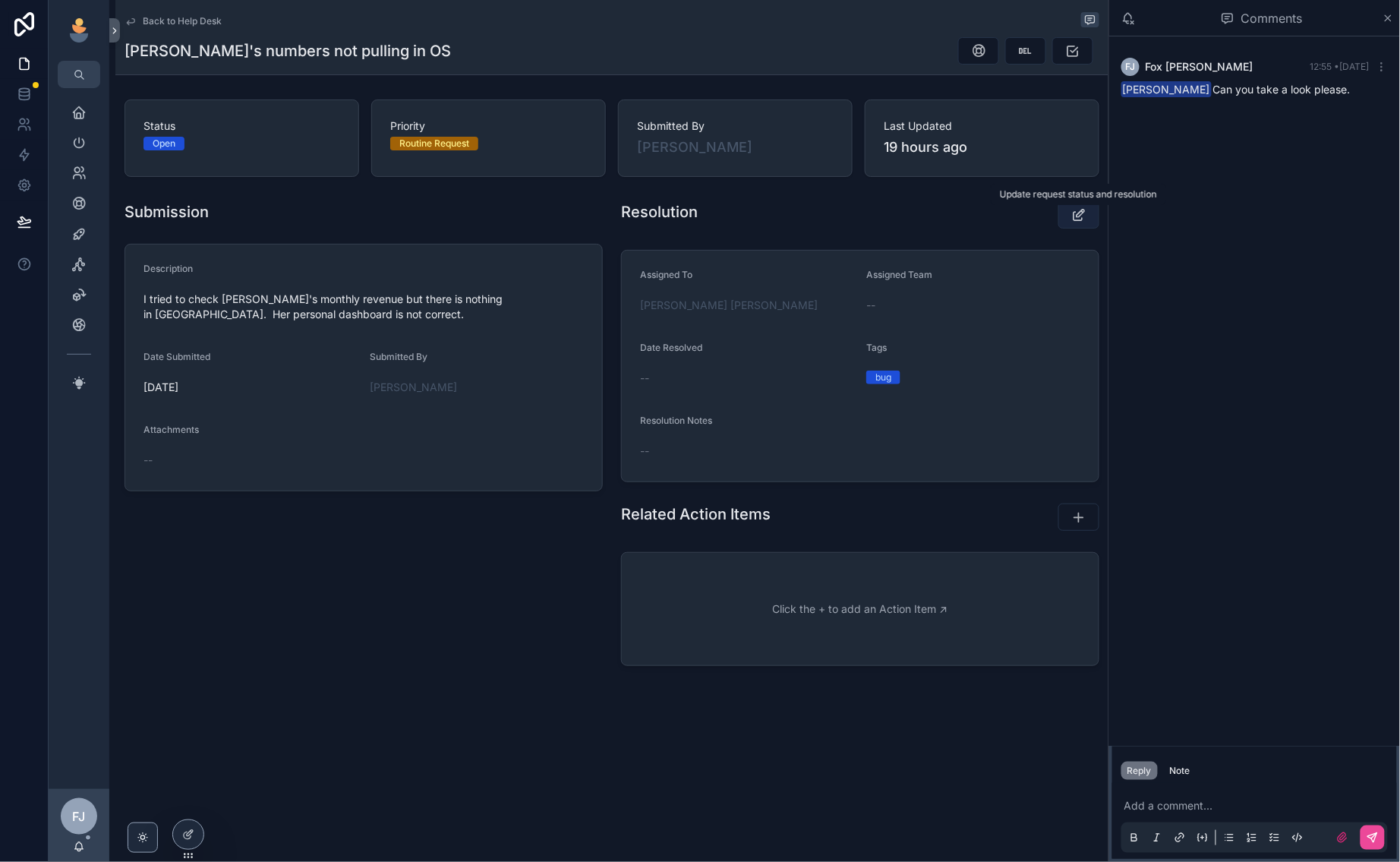
click at [1064, 211] on button "scrollable content" at bounding box center [1079, 215] width 41 height 28
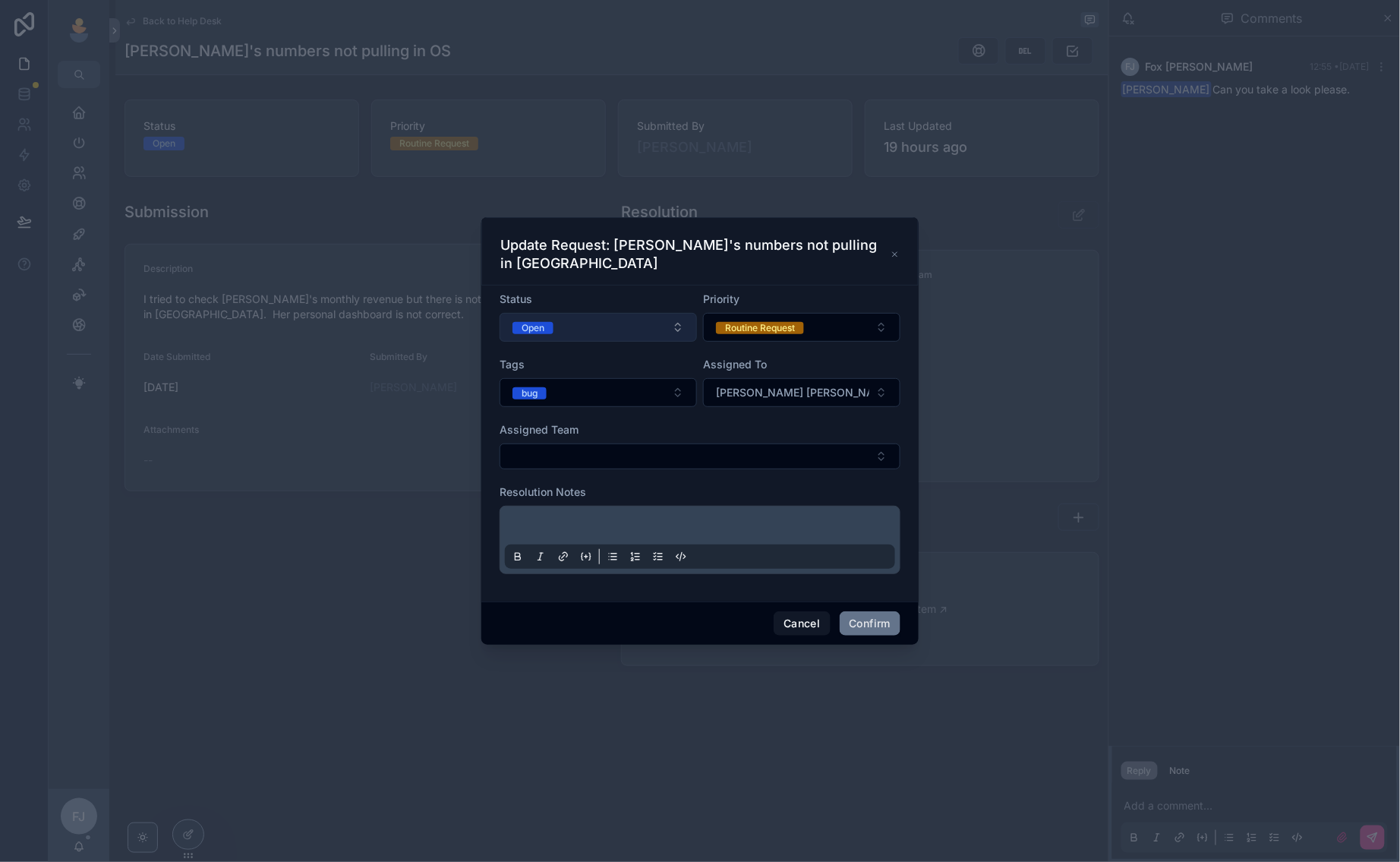
click at [614, 313] on button "Open" at bounding box center [598, 327] width 198 height 28
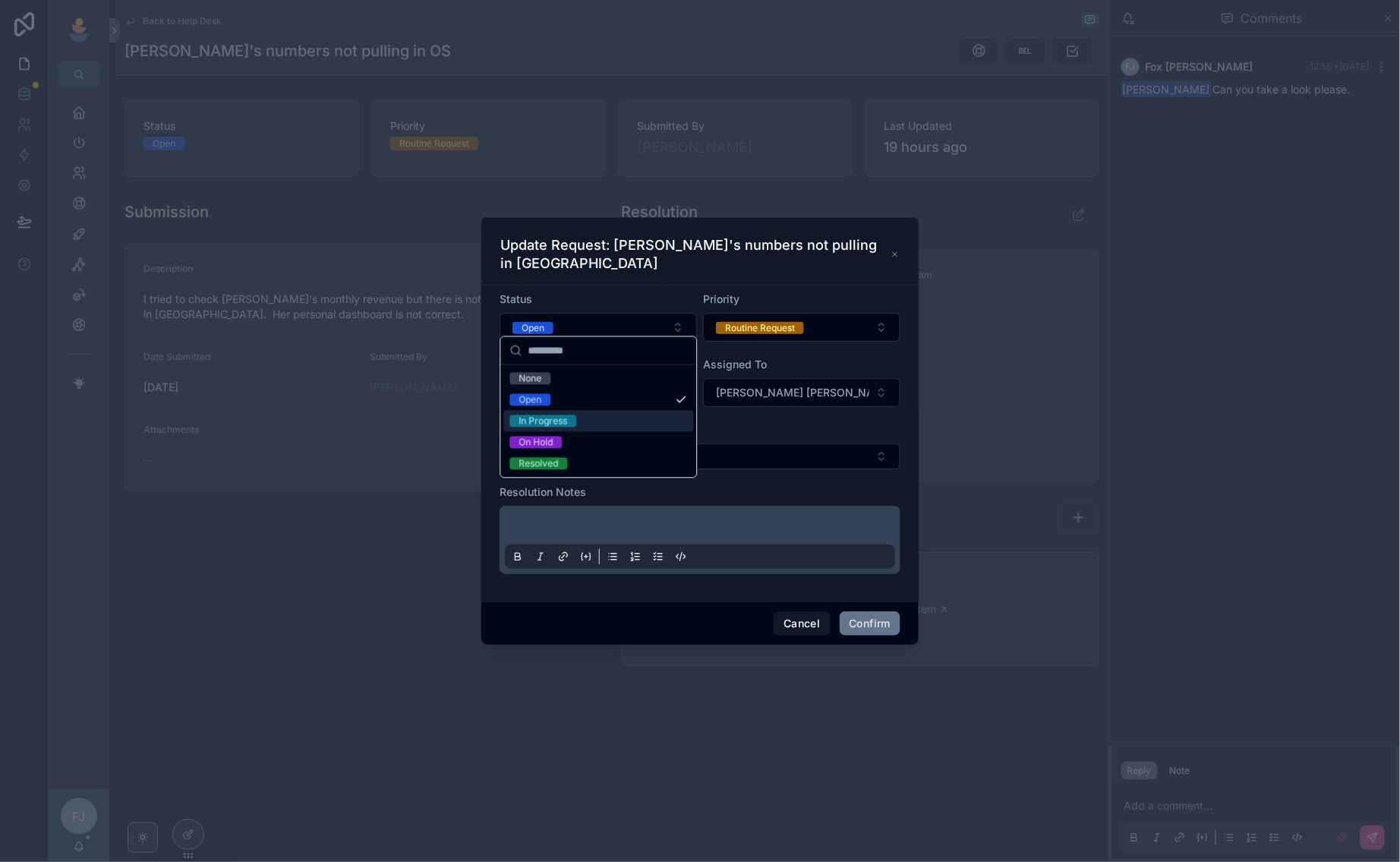
click at [591, 427] on div "In Progress" at bounding box center [599, 422] width 190 height 21
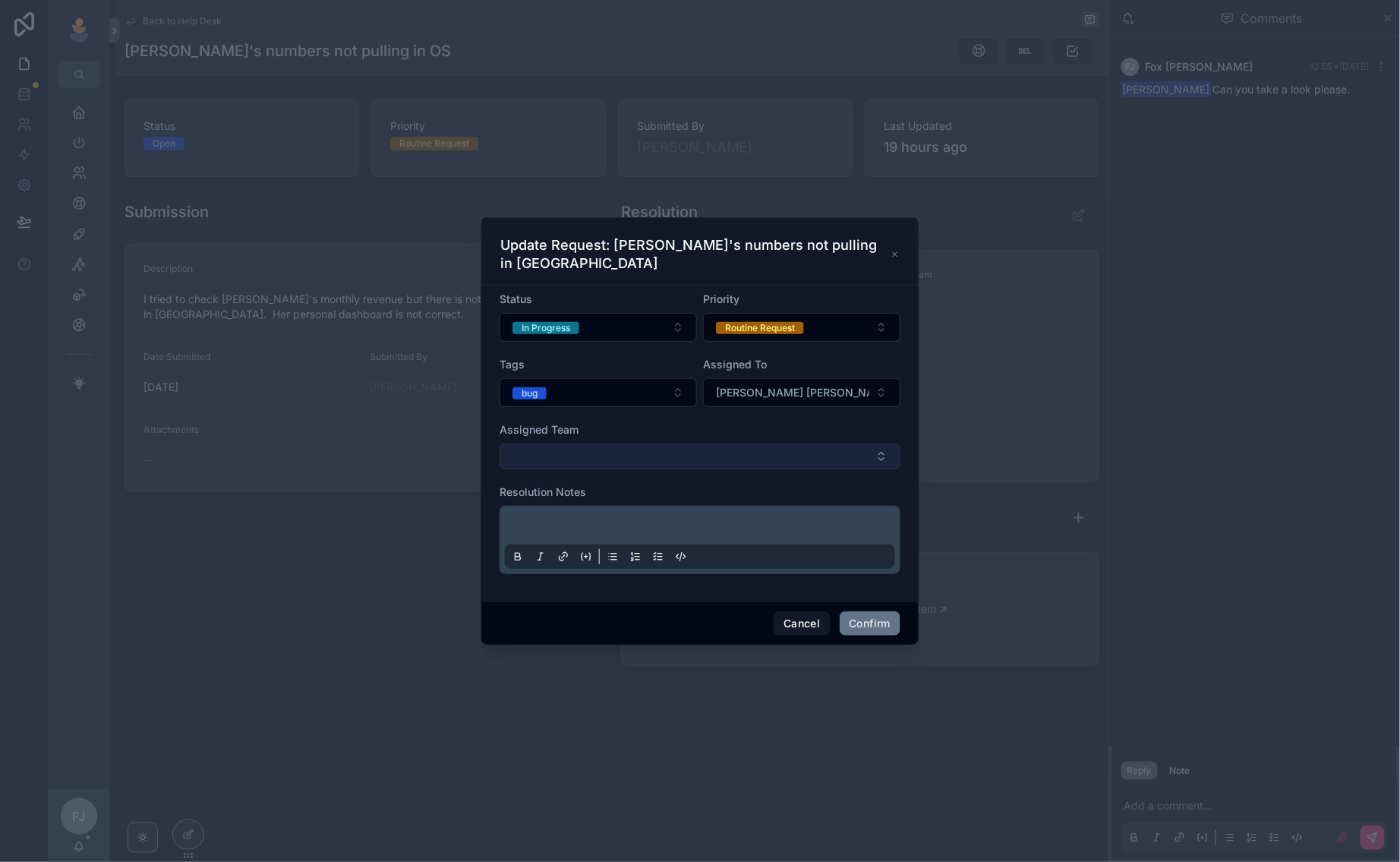
click at [715, 444] on button "Select Button" at bounding box center [700, 456] width 401 height 26
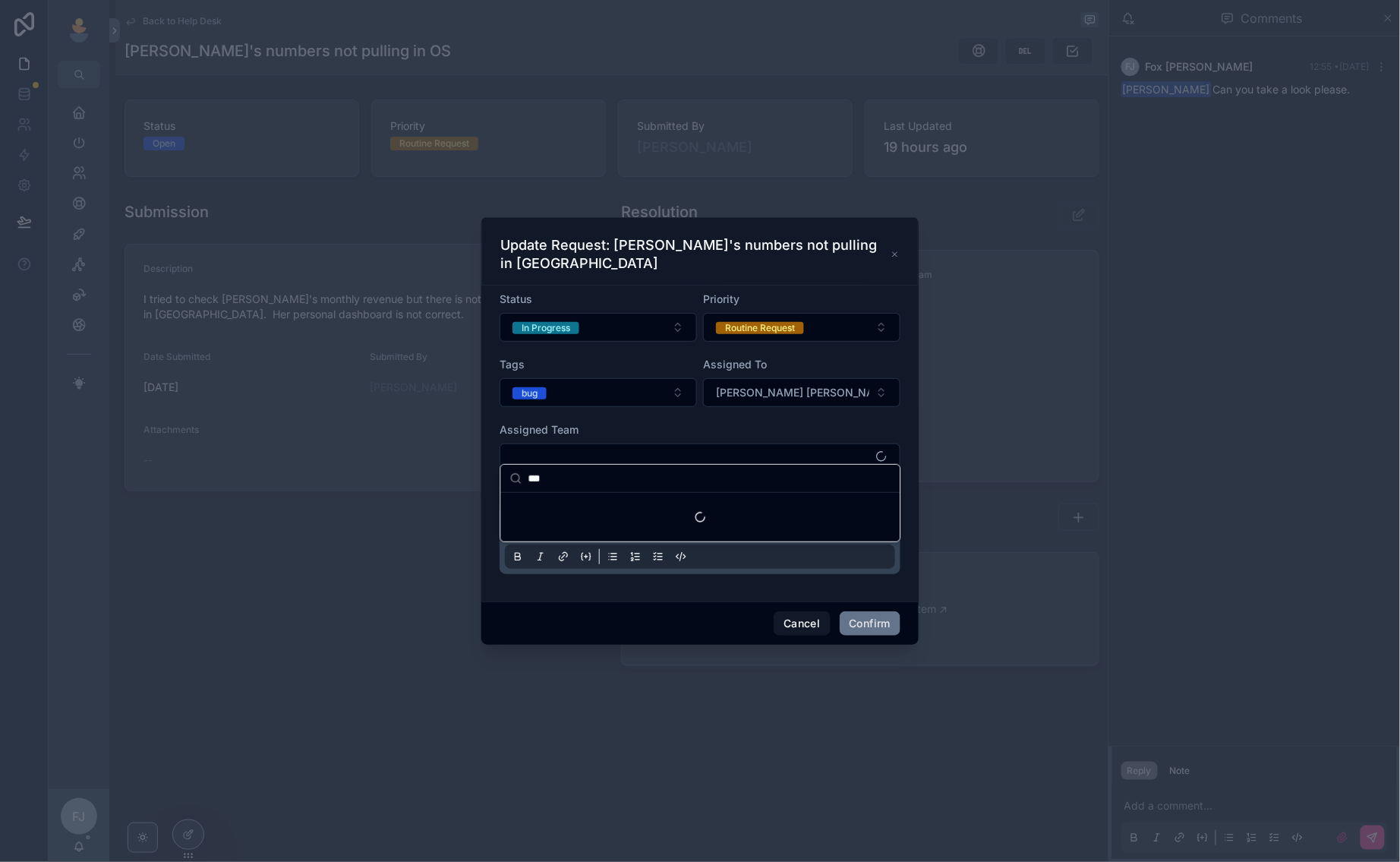
type input "***"
click at [608, 509] on div "Suggestions" at bounding box center [700, 516] width 399 height 48
click at [608, 509] on div "[PERSON_NAME]" at bounding box center [700, 508] width 393 height 25
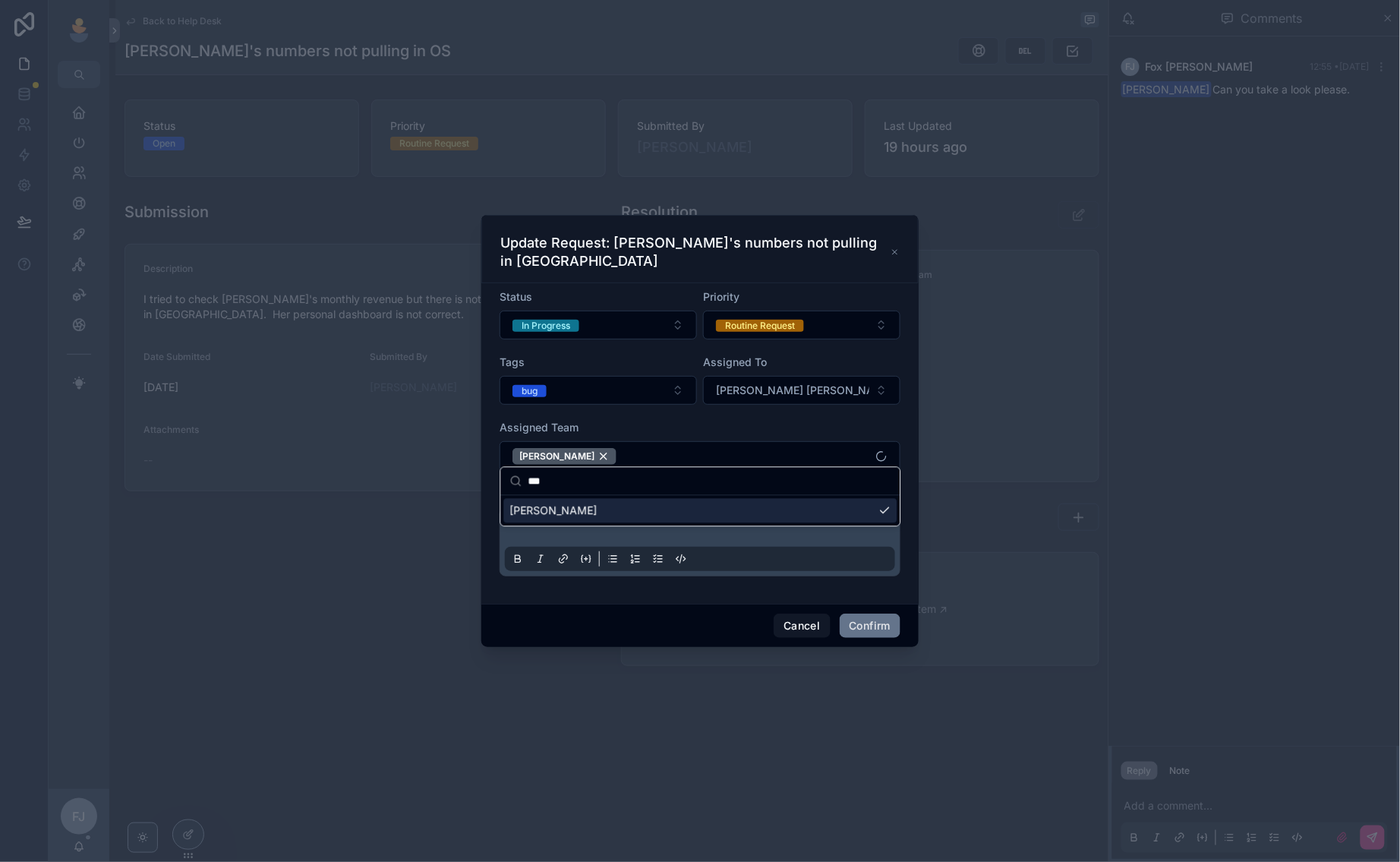
click at [879, 604] on div "Cancel Confirm" at bounding box center [700, 626] width 437 height 43
click at [864, 620] on button "Confirm" at bounding box center [870, 626] width 61 height 25
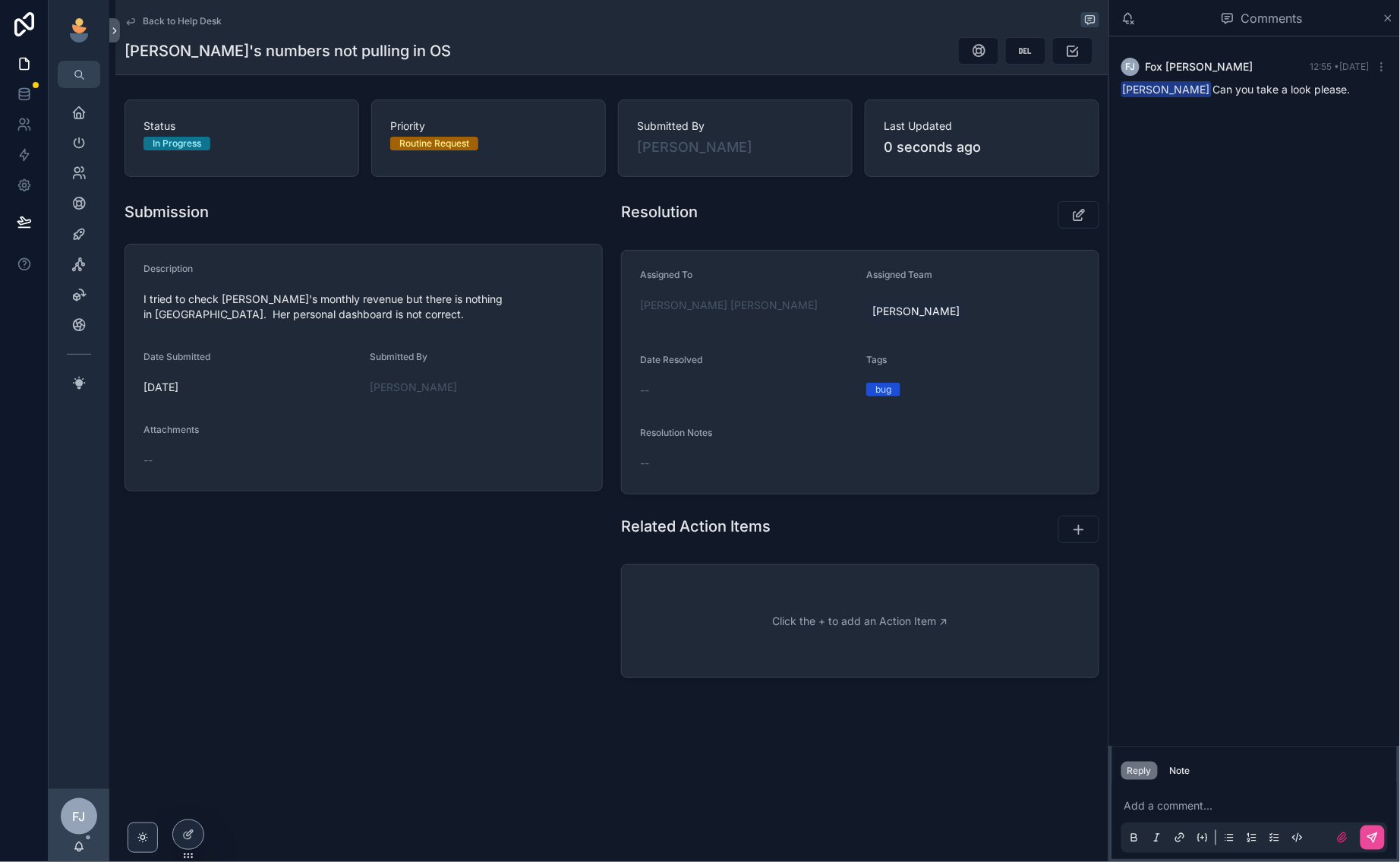
click at [185, 22] on span "Back to Help Desk" at bounding box center [183, 21] width 79 height 12
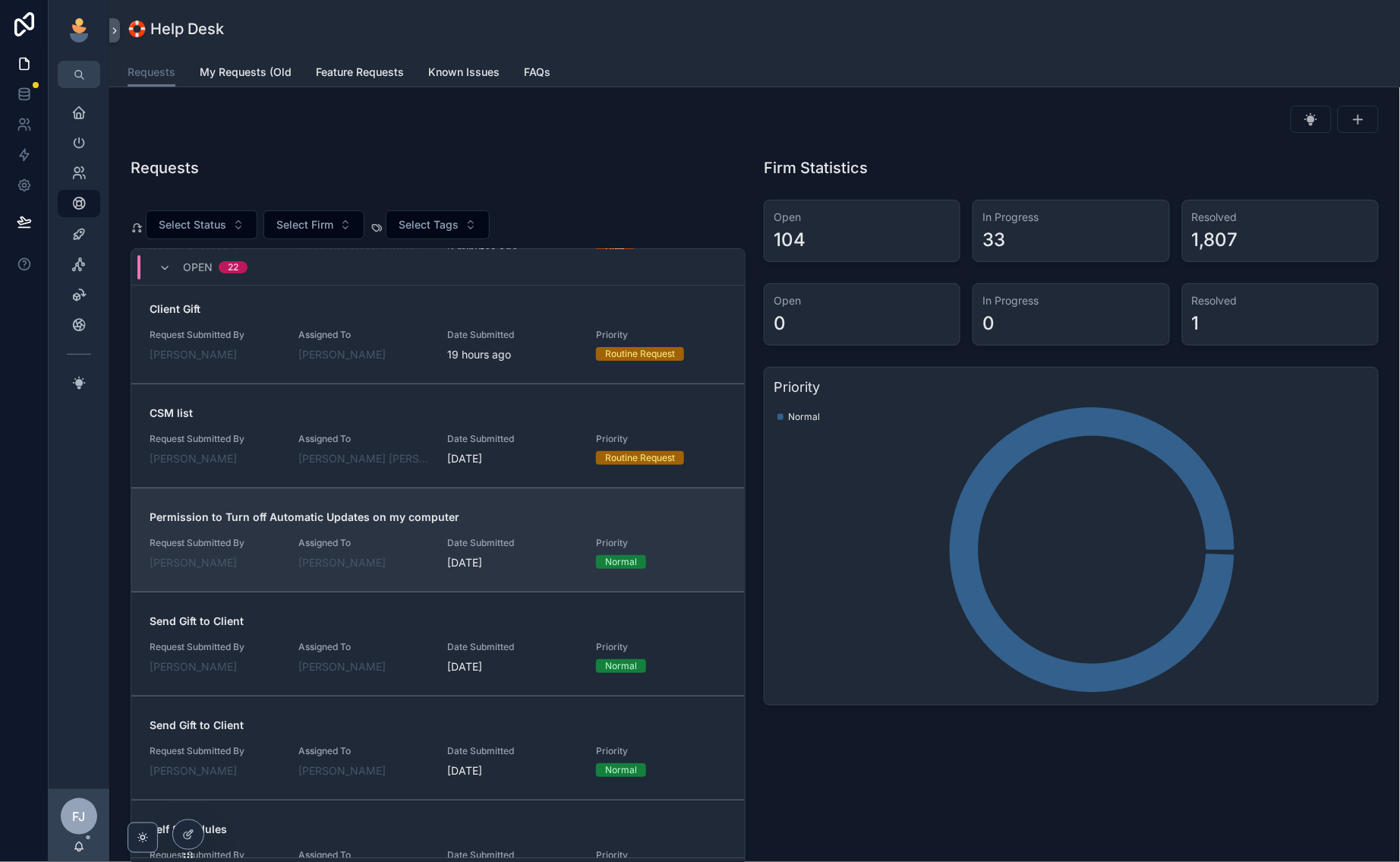
scroll to position [191, 0]
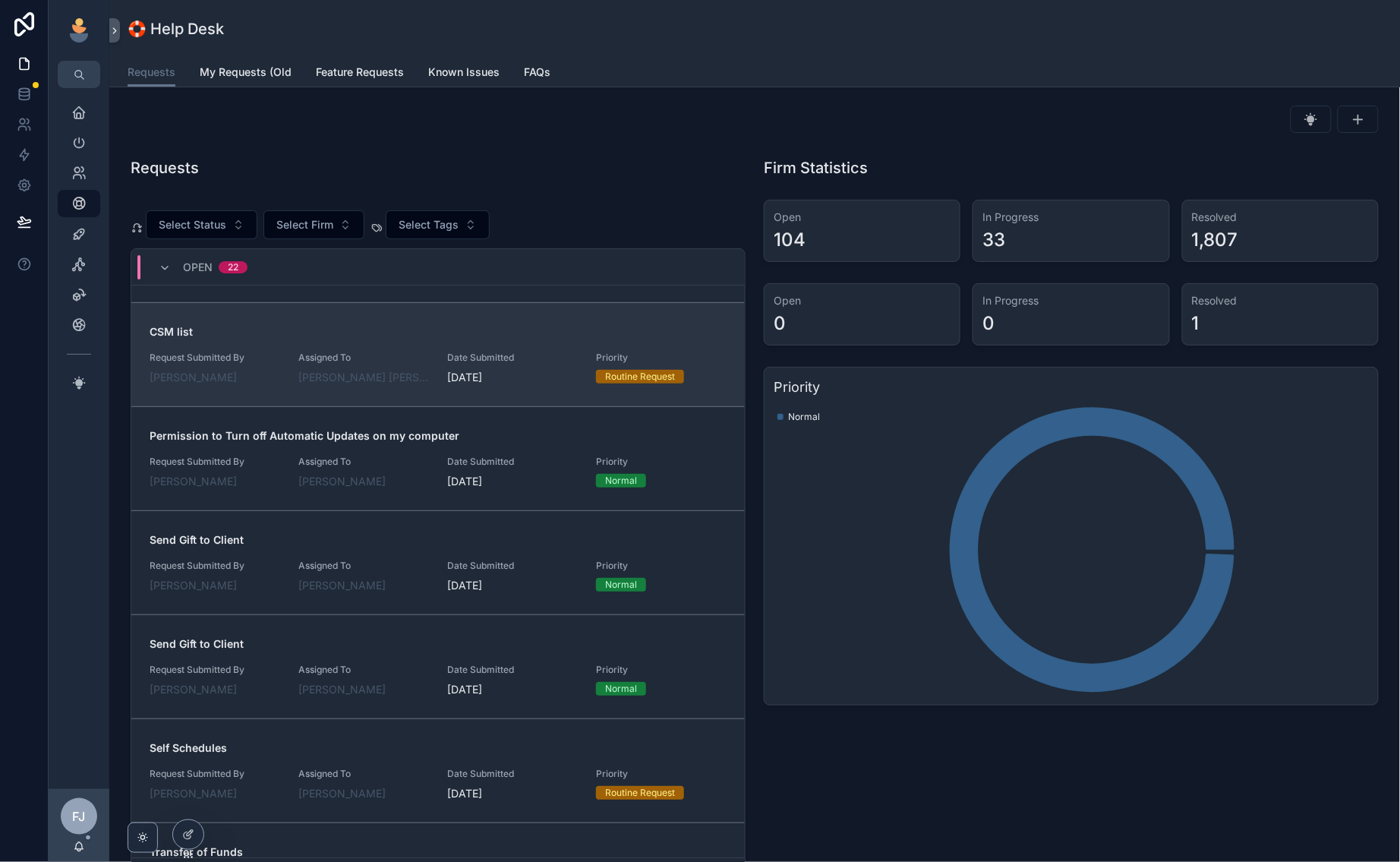
click at [415, 353] on span "Assigned To" at bounding box center [363, 357] width 130 height 12
